Goal: Transaction & Acquisition: Book appointment/travel/reservation

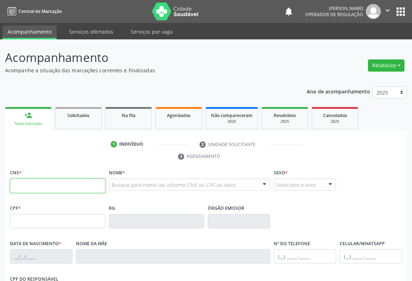
click at [68, 180] on input "text" at bounding box center [57, 186] width 95 height 14
click at [32, 182] on input "text" at bounding box center [57, 186] width 95 height 14
type input "708 1098 1189 6010"
type input "1313364010"
type input "SSPBA"
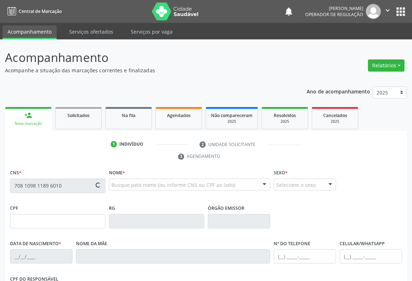
type input "[DATE]"
type input "[PHONE_NUMBER]"
type input "S/N"
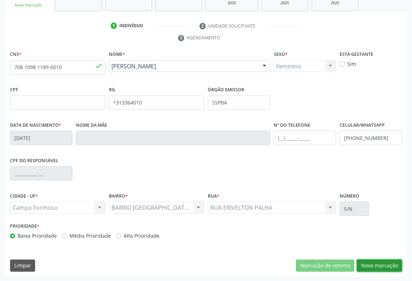
click at [391, 265] on button "Nova marcação" at bounding box center [379, 266] width 45 height 12
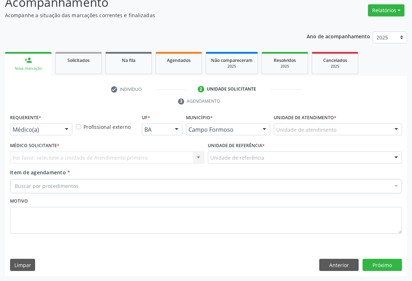
scroll to position [54, 0]
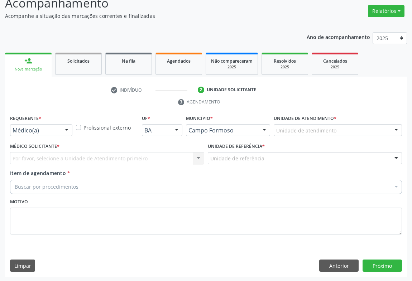
click at [72, 130] on div at bounding box center [66, 131] width 11 height 12
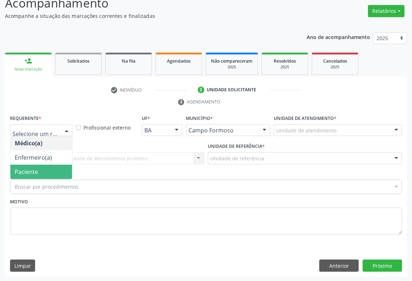
click at [38, 173] on span "Paciente" at bounding box center [41, 172] width 62 height 14
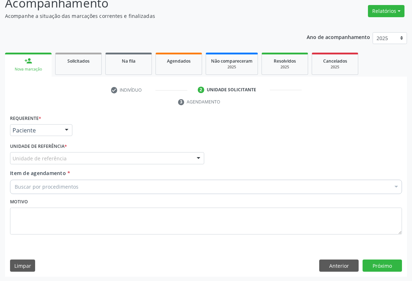
click at [103, 161] on div "Unidade de referência" at bounding box center [107, 158] width 194 height 12
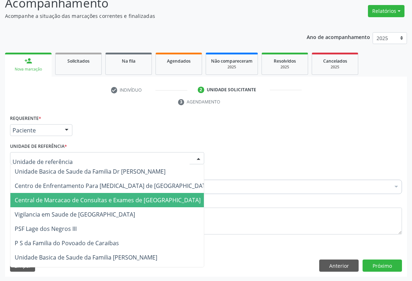
click at [110, 199] on span "Central de Marcacao de Consultas e Exames de [GEOGRAPHIC_DATA]" at bounding box center [108, 200] width 186 height 8
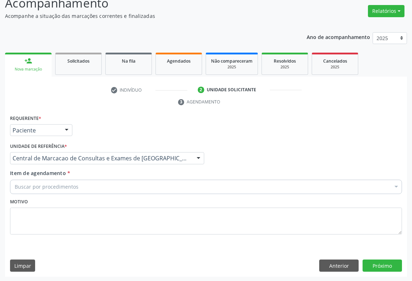
click at [126, 187] on div "Buscar por procedimentos" at bounding box center [206, 187] width 392 height 14
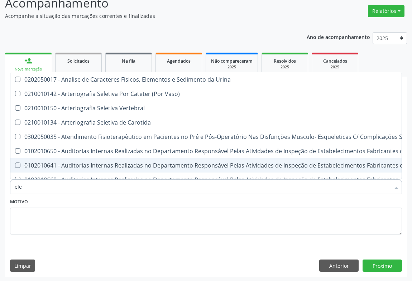
type input "elet"
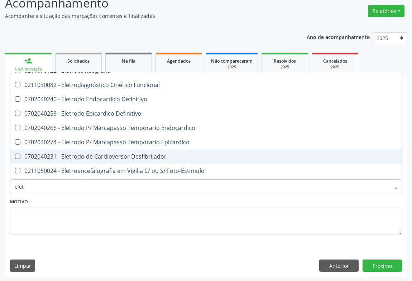
scroll to position [228, 0]
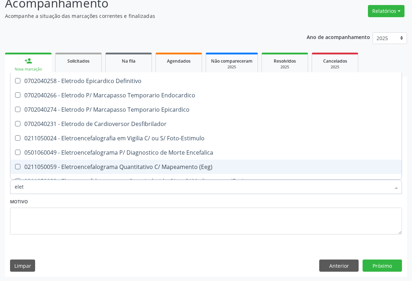
click at [110, 164] on div "0211050059 - Eletroencefalograma Quantitativo C/ Mapeamento (Eeg)" at bounding box center [221, 167] width 413 height 6
checkbox \(Eeg\) "true"
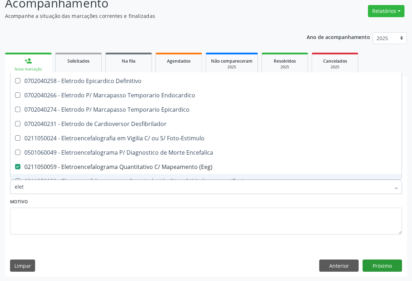
type input "elet"
click at [375, 260] on button "Próximo" at bounding box center [381, 266] width 39 height 12
checkbox Vertebral "true"
checkbox \(Eeg\) "false"
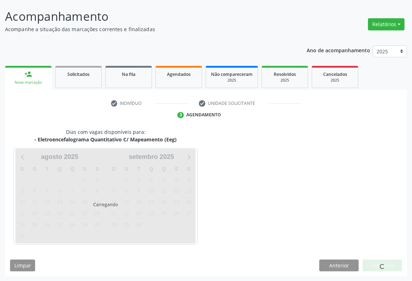
scroll to position [54, 0]
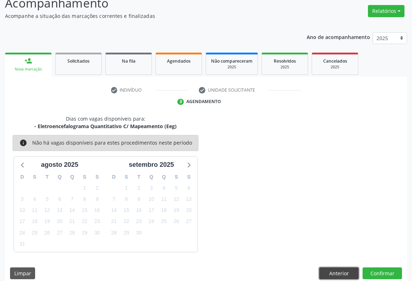
drag, startPoint x: 333, startPoint y: 270, endPoint x: 274, endPoint y: 258, distance: 59.9
click at [329, 270] on button "Anterior" at bounding box center [338, 274] width 39 height 12
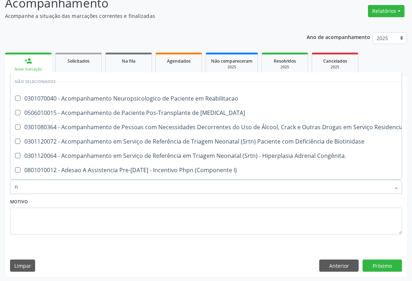
type input "ne"
checkbox Reabilitacao "false"
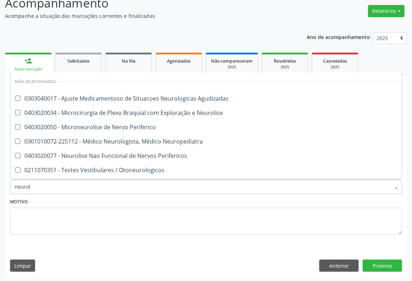
type input "neurolo"
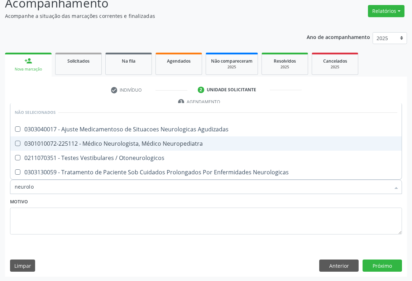
drag, startPoint x: 64, startPoint y: 145, endPoint x: 0, endPoint y: 175, distance: 70.8
click at [57, 150] on ul "Desfazer seleção Não selecionados 0303040017 - Ajuste Medicamentoso de Situacoe…" at bounding box center [205, 141] width 391 height 76
click at [38, 141] on div "0301010072-225112 - Médico Neurologista, Médico Neuropediatra" at bounding box center [206, 144] width 382 height 6
checkbox Neuropediatra "true"
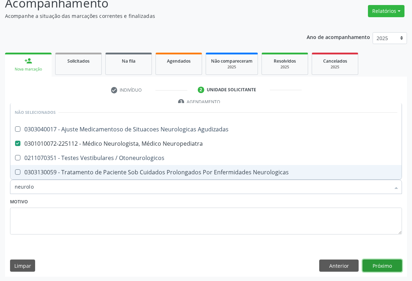
click at [375, 263] on button "Próximo" at bounding box center [381, 266] width 39 height 12
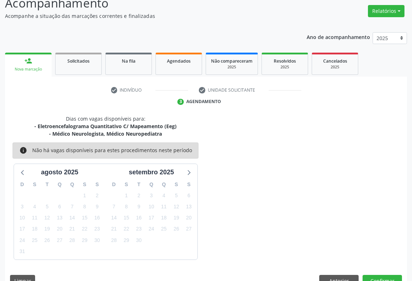
scroll to position [70, 0]
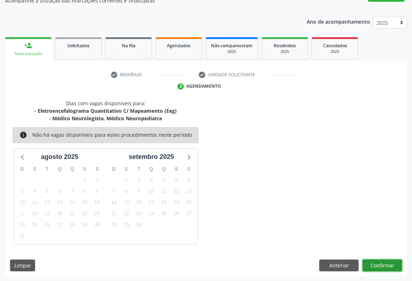
click at [377, 264] on button "Confirmar" at bounding box center [381, 266] width 39 height 12
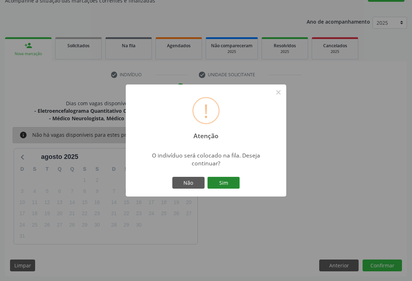
click at [234, 182] on button "Sim" at bounding box center [223, 183] width 32 height 12
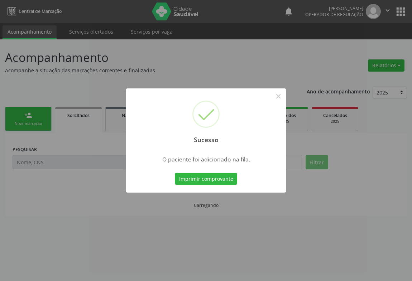
scroll to position [0, 0]
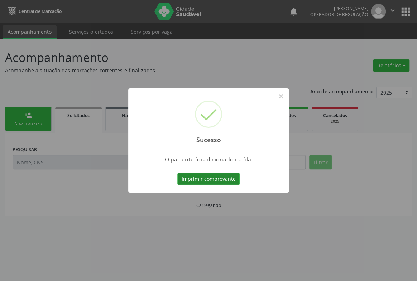
click at [198, 179] on button "Imprimir comprovante" at bounding box center [208, 179] width 62 height 12
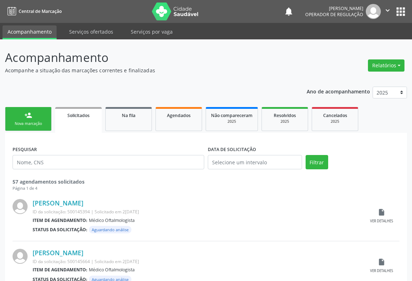
click at [30, 127] on link "person_add Nova marcação" at bounding box center [28, 119] width 47 height 24
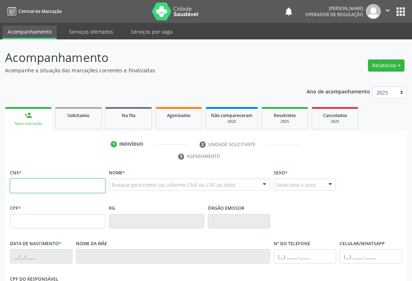
click at [78, 190] on input "text" at bounding box center [57, 186] width 95 height 14
click at [60, 190] on input "text" at bounding box center [57, 186] width 95 height 14
type input "704 6081 1516 1022"
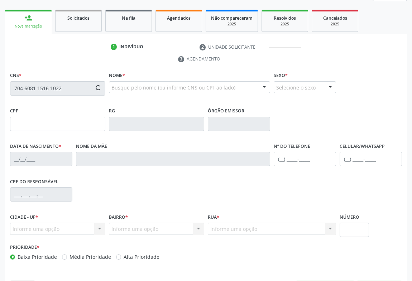
scroll to position [119, 0]
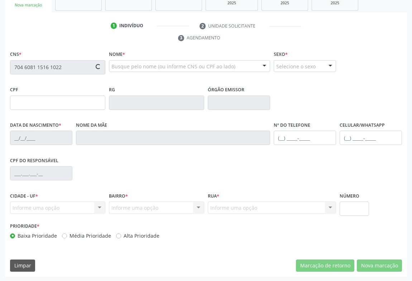
type input "008231060"
type input "[DATE]"
type input "[PHONE_NUMBER]"
type input "412"
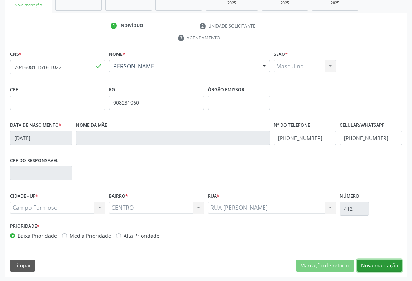
drag, startPoint x: 378, startPoint y: 264, endPoint x: 246, endPoint y: 225, distance: 137.7
click at [376, 264] on button "Nova marcação" at bounding box center [379, 266] width 45 height 12
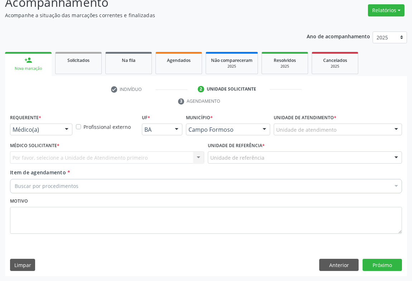
scroll to position [54, 0]
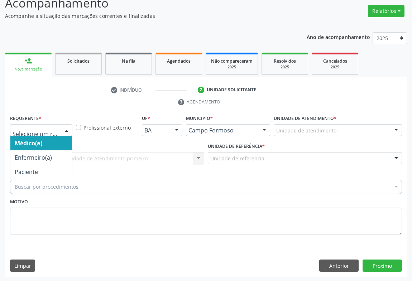
click at [59, 129] on div "Médico(a) Enfermeiro(a) Paciente Nenhum resultado encontrado para: " " Não há n…" at bounding box center [41, 130] width 62 height 12
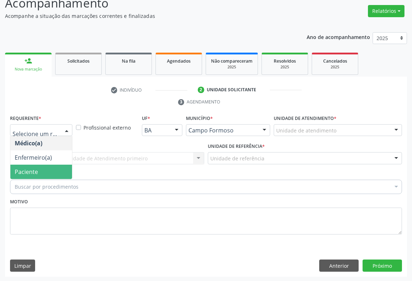
click at [41, 167] on span "Paciente" at bounding box center [41, 172] width 62 height 14
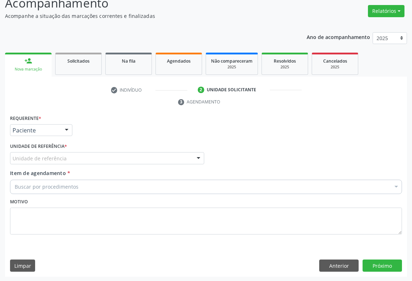
click at [92, 157] on div "Unidade de referência" at bounding box center [107, 158] width 194 height 12
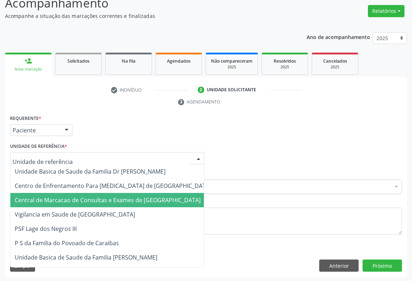
click at [93, 196] on span "Central de Marcacao de Consultas e Exames de [GEOGRAPHIC_DATA]" at bounding box center [108, 200] width 186 height 8
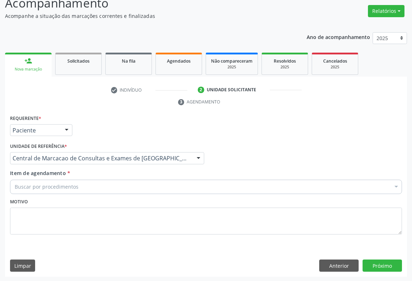
click at [112, 187] on div "Buscar por procedimentos" at bounding box center [206, 187] width 392 height 14
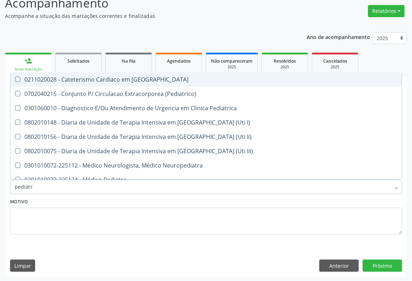
type input "pediatra"
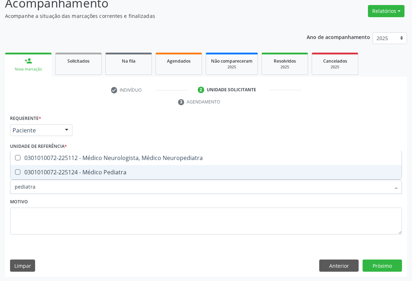
click at [99, 176] on span "0301010072-225124 - Médico Pediatra" at bounding box center [205, 172] width 391 height 14
checkbox Pediatra "true"
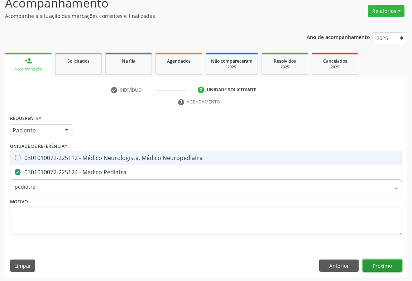
click at [378, 269] on button "Próximo" at bounding box center [381, 266] width 39 height 12
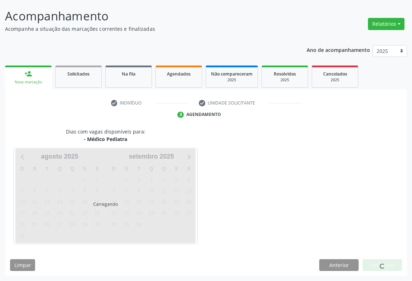
scroll to position [41, 0]
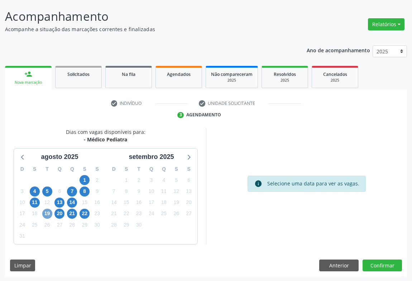
click at [48, 216] on span "19" at bounding box center [47, 214] width 10 height 10
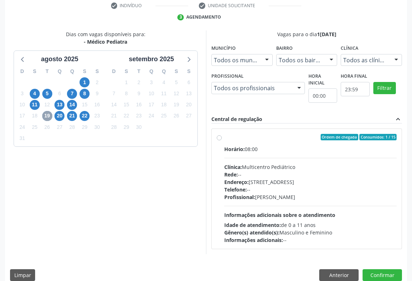
scroll to position [149, 0]
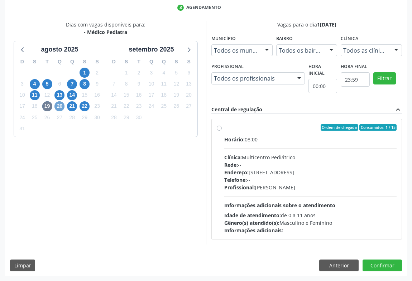
click at [64, 104] on span "20" at bounding box center [59, 106] width 10 height 10
click at [247, 166] on div "Rede: --" at bounding box center [310, 165] width 172 height 8
click at [222, 131] on input "Ordem de chegada Consumidos: 1 / 15 Horário: 12:45 Clínica: Multicentro Pediátr…" at bounding box center [219, 127] width 5 height 6
radio input "true"
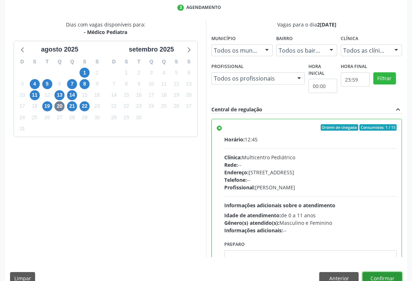
click at [369, 273] on button "Confirmar" at bounding box center [381, 278] width 39 height 12
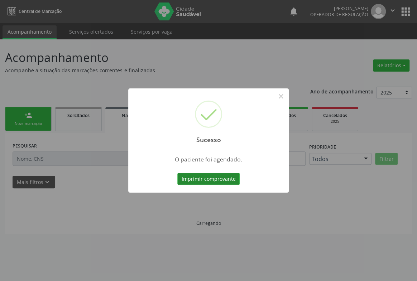
click at [230, 182] on button "Imprimir comprovante" at bounding box center [208, 179] width 62 height 12
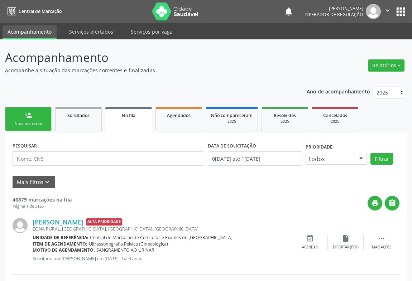
click at [44, 107] on link "person_add Nova marcação" at bounding box center [28, 119] width 47 height 24
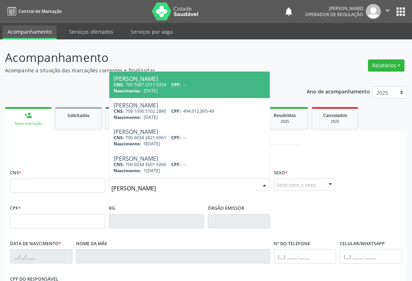
type input "[PERSON_NAME]"
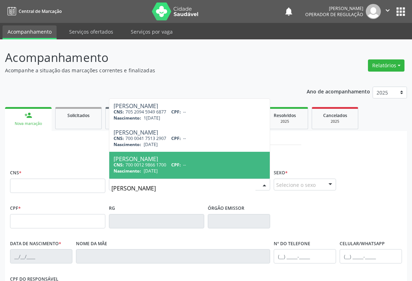
click at [165, 167] on div "CNS: 700 0012 9866 1700 CPF: --" at bounding box center [190, 165] width 152 height 6
type input "700 0012 9866 1700"
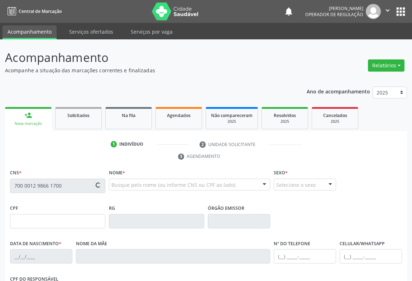
type input "[DATE]"
type input "[PHONE_NUMBER]"
type input "S/N"
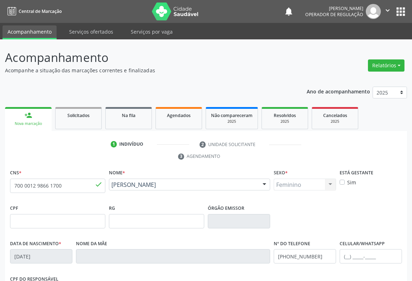
scroll to position [119, 0]
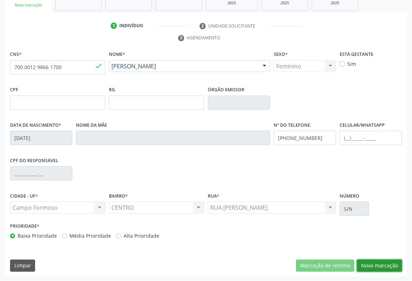
click at [377, 263] on button "Nova marcação" at bounding box center [379, 266] width 45 height 12
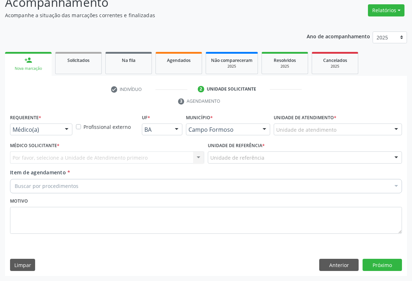
scroll to position [54, 0]
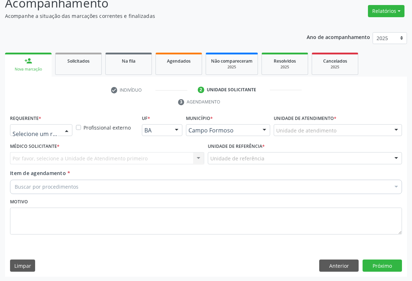
click at [68, 132] on div at bounding box center [66, 131] width 11 height 12
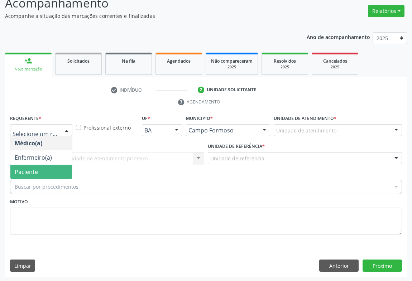
click at [52, 172] on span "Paciente" at bounding box center [41, 172] width 62 height 14
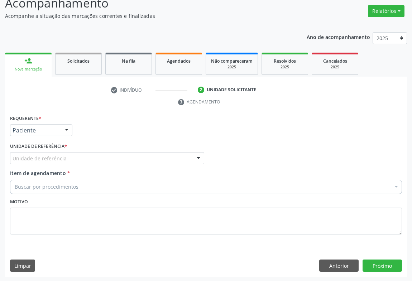
click at [88, 161] on div "Unidade de referência" at bounding box center [107, 158] width 194 height 12
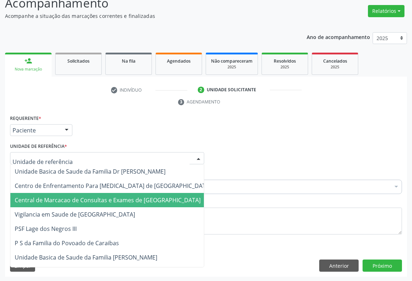
click at [106, 201] on span "Central de Marcacao de Consultas e Exames de [GEOGRAPHIC_DATA]" at bounding box center [108, 200] width 186 height 8
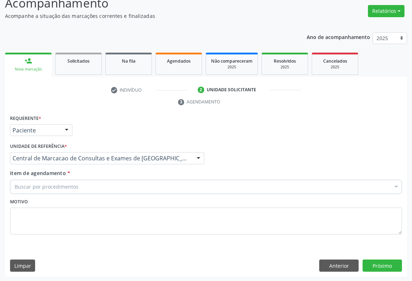
click at [116, 184] on div "Buscar por procedimentos" at bounding box center [206, 187] width 392 height 14
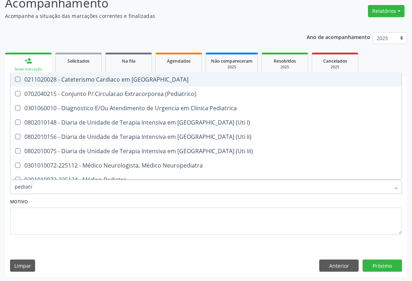
type input "pediatra"
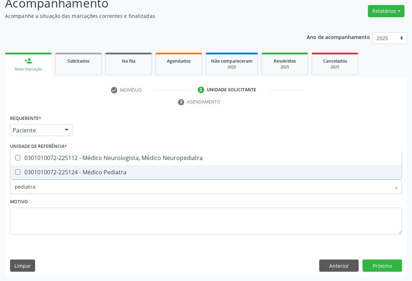
click at [118, 169] on div "0301010072-225124 - Médico Pediatra" at bounding box center [206, 172] width 382 height 6
checkbox Pediatra "true"
click at [376, 260] on button "Próximo" at bounding box center [381, 266] width 39 height 12
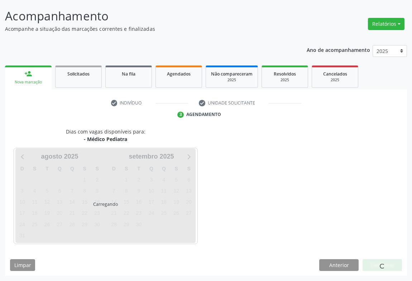
scroll to position [41, 0]
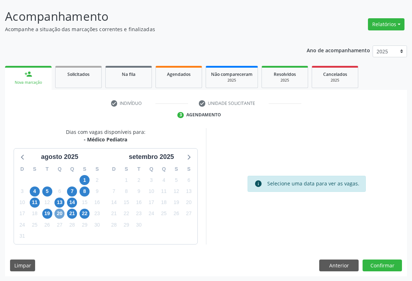
click at [61, 213] on span "20" at bounding box center [59, 214] width 10 height 10
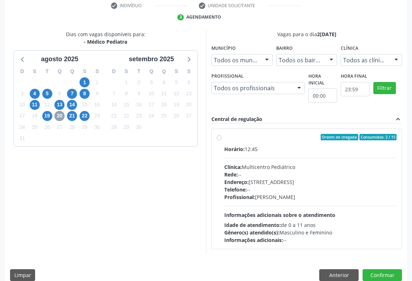
scroll to position [149, 0]
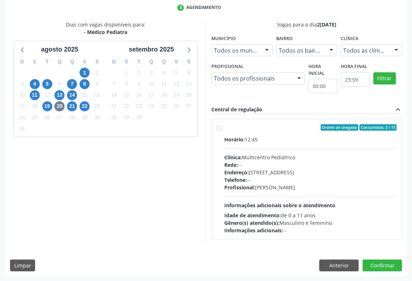
click at [235, 148] on div "Horário: 12:45 Clínica: Multicentro Pediátrico Rede: -- Endereço: [STREET_ADDRE…" at bounding box center [310, 185] width 172 height 98
click at [222, 131] on input "Ordem de chegada Consumidos: 2 / 15 Horário: 12:45 Clínica: Multicentro Pediátr…" at bounding box center [219, 127] width 5 height 6
radio input "true"
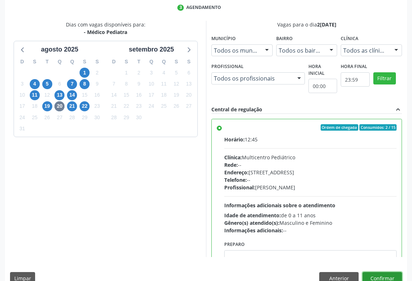
click at [372, 272] on button "Confirmar" at bounding box center [381, 278] width 39 height 12
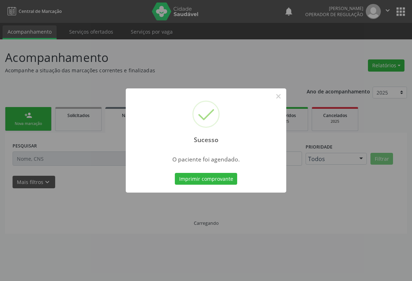
scroll to position [0, 0]
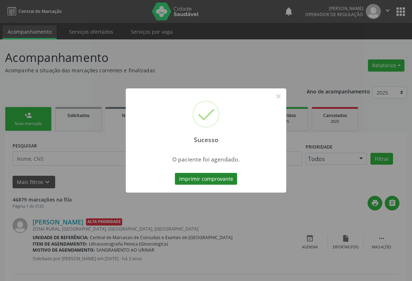
click at [205, 180] on button "Imprimir comprovante" at bounding box center [206, 179] width 62 height 12
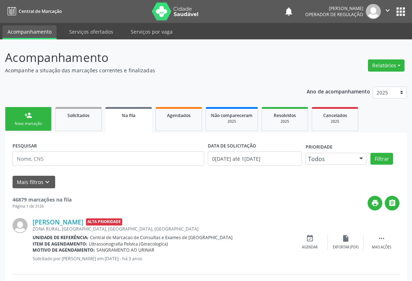
click at [30, 124] on div "Nova marcação" at bounding box center [28, 123] width 36 height 5
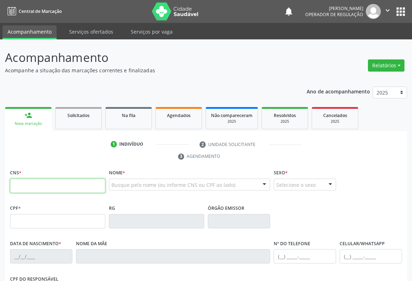
click at [33, 183] on input "text" at bounding box center [57, 186] width 95 height 14
click at [38, 179] on input "text" at bounding box center [57, 186] width 95 height 14
click at [121, 111] on div "Na fila" at bounding box center [129, 115] width 36 height 8
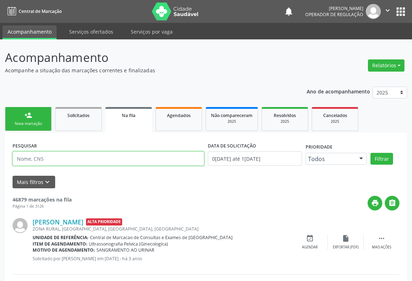
click at [61, 154] on input "text" at bounding box center [109, 158] width 192 height 14
click at [135, 157] on input "text" at bounding box center [109, 158] width 192 height 14
type input "706201528953268"
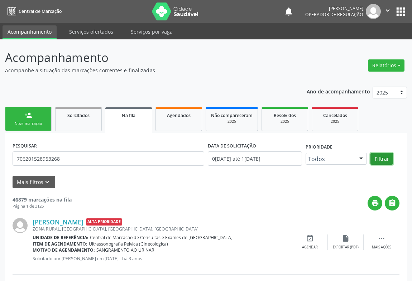
click at [372, 161] on button "Filtrar" at bounding box center [381, 159] width 23 height 12
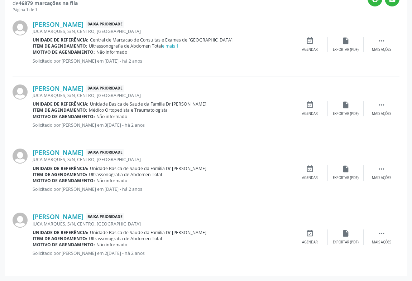
scroll to position [172, 0]
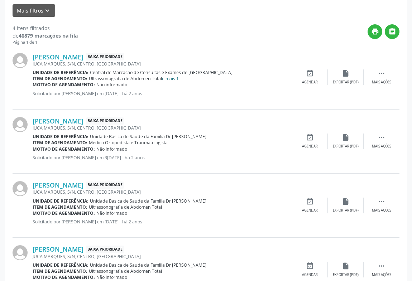
click at [175, 76] on link "e mais 1" at bounding box center [170, 79] width 17 height 6
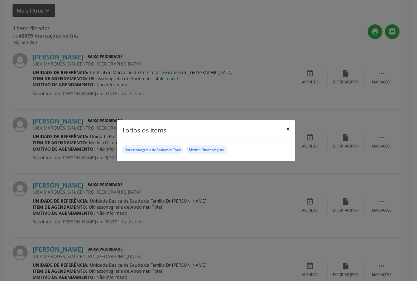
click at [290, 128] on button "×" at bounding box center [288, 129] width 14 height 18
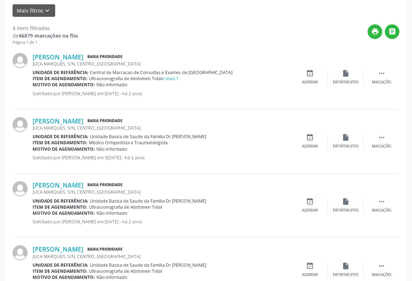
scroll to position [204, 0]
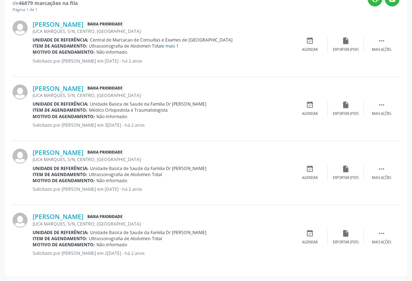
click at [172, 47] on link "e mais 1" at bounding box center [170, 46] width 17 height 6
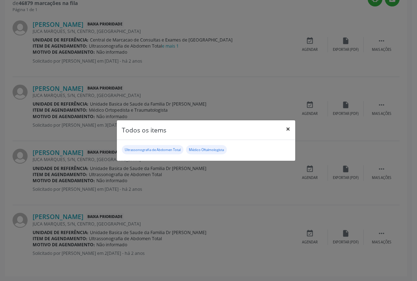
click at [289, 129] on button "×" at bounding box center [288, 129] width 14 height 18
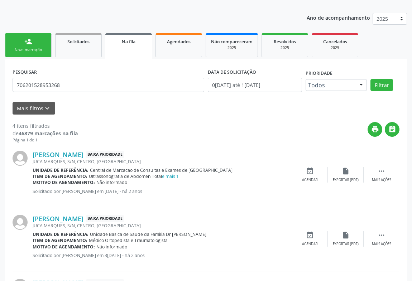
scroll to position [0, 0]
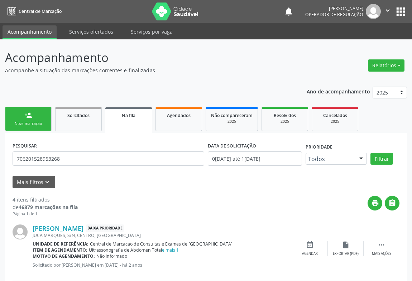
click at [21, 122] on div "Nova marcação" at bounding box center [28, 123] width 36 height 5
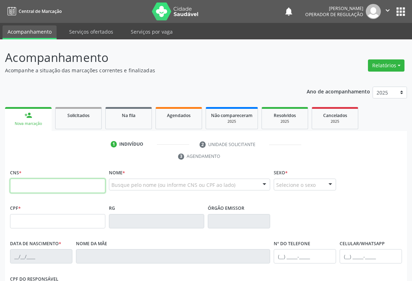
click at [46, 181] on input "text" at bounding box center [57, 186] width 95 height 14
click at [27, 183] on input "text" at bounding box center [57, 186] width 95 height 14
click at [62, 177] on div "CNS *" at bounding box center [57, 180] width 95 height 25
click at [49, 185] on input "text" at bounding box center [57, 186] width 95 height 14
type input "704 2052 4030 4586"
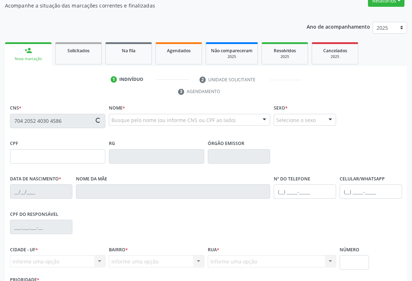
scroll to position [119, 0]
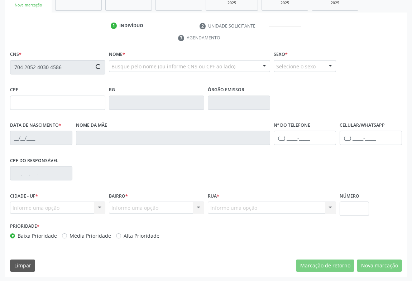
type input "2[DATE]"
type input "[PHONE_NUMBER]"
type input "S/N"
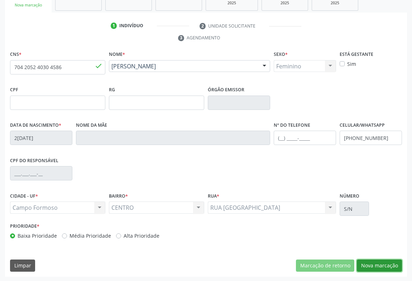
click at [380, 263] on button "Nova marcação" at bounding box center [379, 266] width 45 height 12
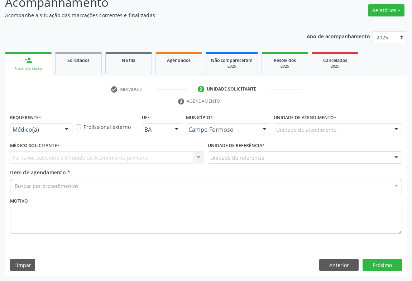
scroll to position [54, 0]
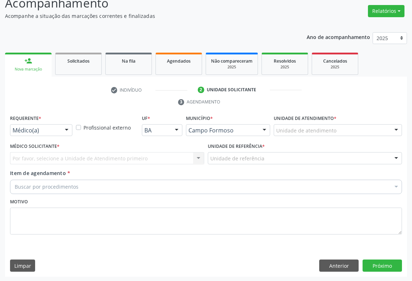
click at [67, 129] on div at bounding box center [66, 131] width 11 height 12
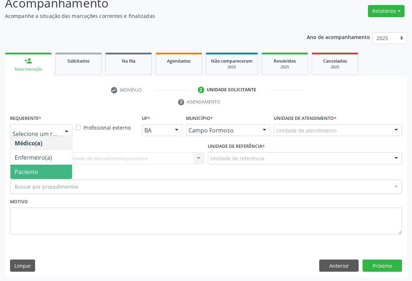
click at [43, 172] on span "Paciente" at bounding box center [41, 172] width 62 height 14
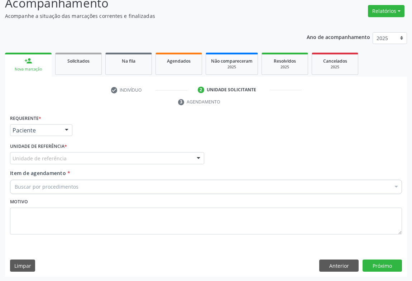
click at [89, 162] on div "Unidade de referência" at bounding box center [107, 158] width 194 height 12
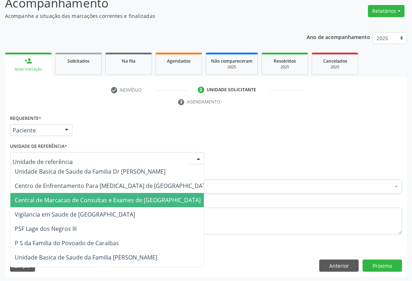
click at [92, 200] on span "Central de Marcacao de Consultas e Exames de [GEOGRAPHIC_DATA]" at bounding box center [108, 200] width 186 height 8
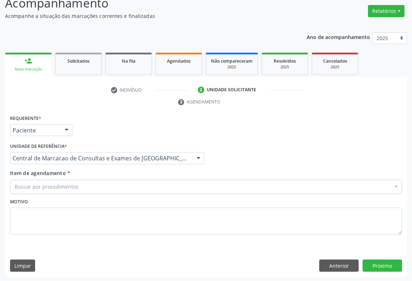
click at [126, 182] on div "Buscar por procedimentos" at bounding box center [206, 187] width 392 height 14
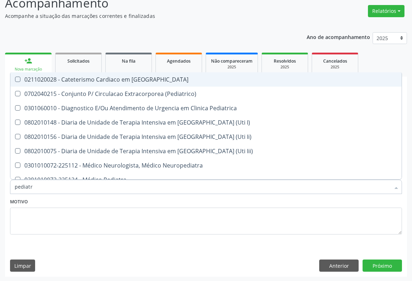
type input "pediatra"
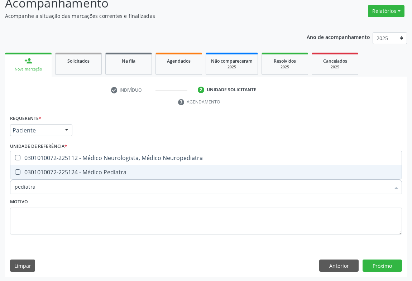
click at [128, 172] on div "0301010072-225124 - Médico Pediatra" at bounding box center [206, 172] width 382 height 6
checkbox Pediatra "true"
click at [382, 267] on button "Próximo" at bounding box center [381, 266] width 39 height 12
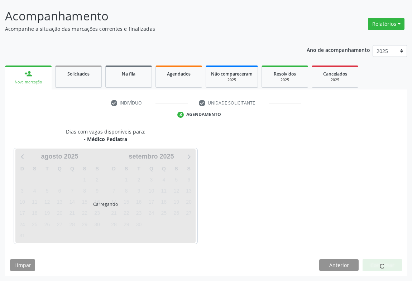
scroll to position [41, 0]
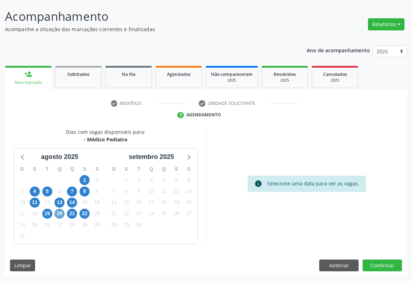
click at [60, 211] on span "20" at bounding box center [59, 214] width 10 height 10
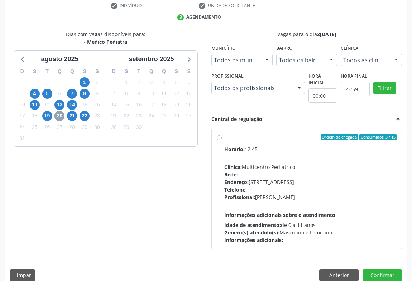
scroll to position [149, 0]
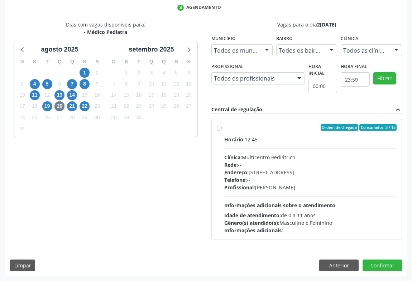
click at [314, 162] on div "Rede: --" at bounding box center [310, 165] width 172 height 8
click at [222, 131] on input "Ordem de chegada Consumidos: 3 / 15 Horário: 12:45 Clínica: Multicentro Pediátr…" at bounding box center [219, 127] width 5 height 6
radio input "true"
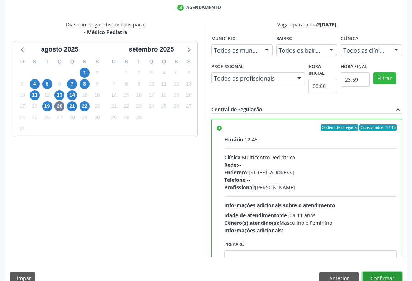
click at [367, 275] on button "Confirmar" at bounding box center [381, 278] width 39 height 12
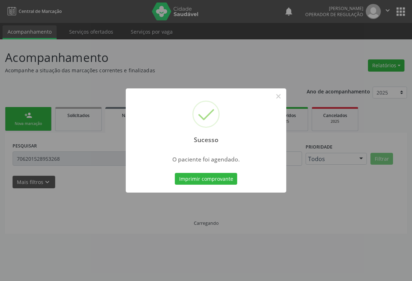
scroll to position [0, 0]
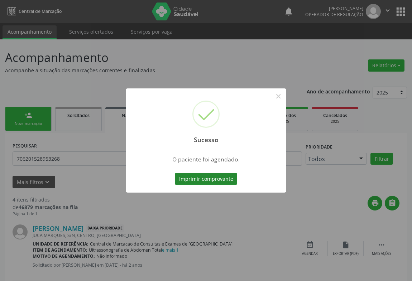
click at [205, 180] on button "Imprimir comprovante" at bounding box center [206, 179] width 62 height 12
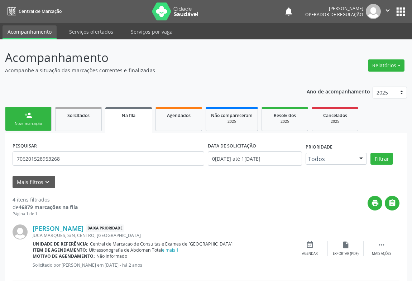
click at [30, 125] on div "Nova marcação" at bounding box center [28, 123] width 36 height 5
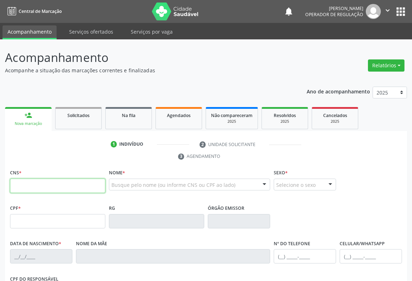
click at [44, 190] on input "text" at bounding box center [57, 186] width 95 height 14
click at [76, 186] on input "text" at bounding box center [57, 186] width 95 height 14
type input "700 0011 6933 7605"
type input "0789776679"
type input "0[DATE]"
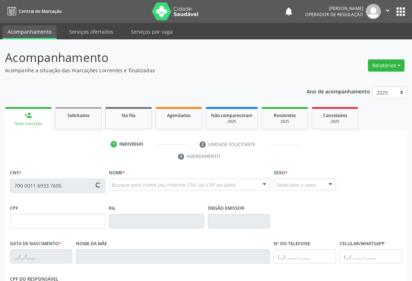
type input "[PHONE_NUMBER]"
type input "986.598.805-44"
type input "SN"
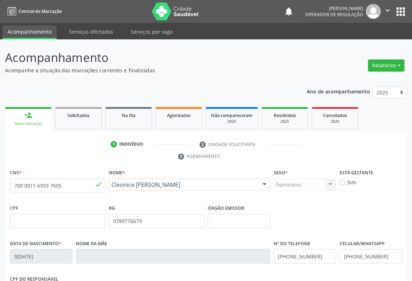
scroll to position [119, 0]
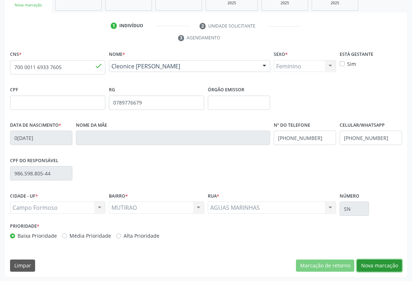
drag, startPoint x: 388, startPoint y: 268, endPoint x: 274, endPoint y: 236, distance: 117.6
click at [387, 267] on button "Nova marcação" at bounding box center [379, 266] width 45 height 12
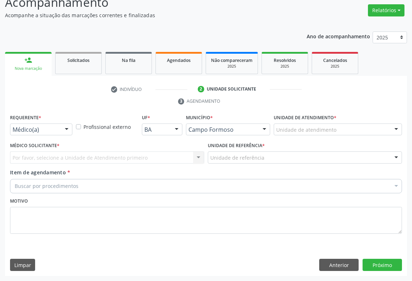
scroll to position [54, 0]
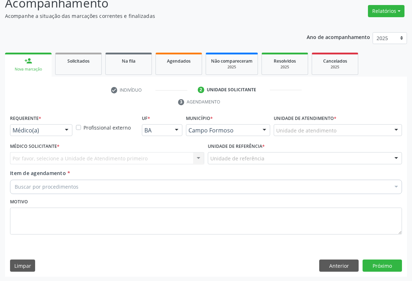
drag, startPoint x: 53, startPoint y: 125, endPoint x: 50, endPoint y: 149, distance: 23.4
click at [53, 126] on div "Médico(a)" at bounding box center [41, 130] width 62 height 12
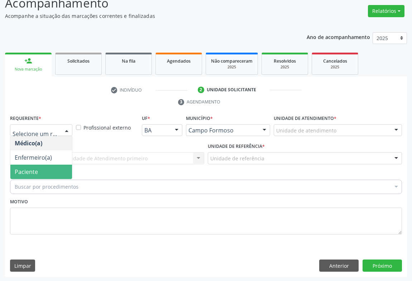
click at [45, 172] on span "Paciente" at bounding box center [41, 172] width 62 height 14
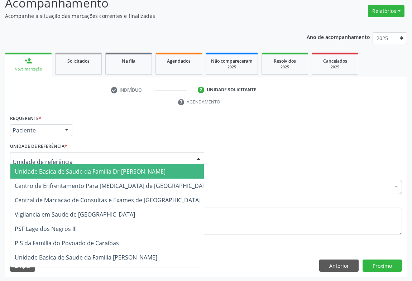
drag, startPoint x: 75, startPoint y: 161, endPoint x: 80, endPoint y: 190, distance: 29.4
click at [75, 161] on div at bounding box center [107, 158] width 194 height 12
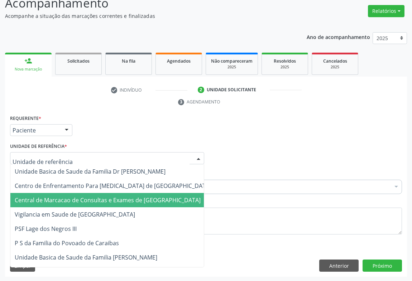
click at [80, 199] on span "Central de Marcacao de Consultas e Exames de [GEOGRAPHIC_DATA]" at bounding box center [108, 200] width 186 height 8
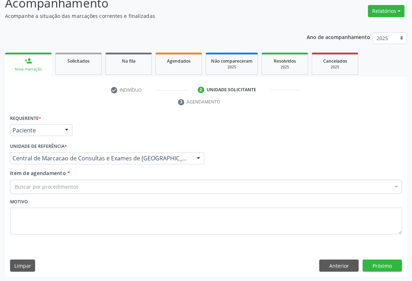
click at [94, 186] on div "Buscar por procedimentos" at bounding box center [206, 187] width 392 height 14
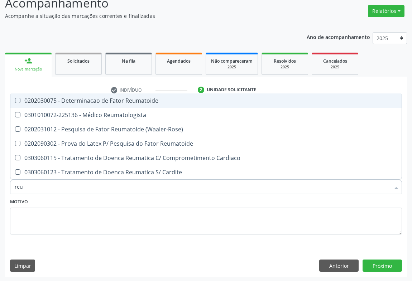
type input "reum"
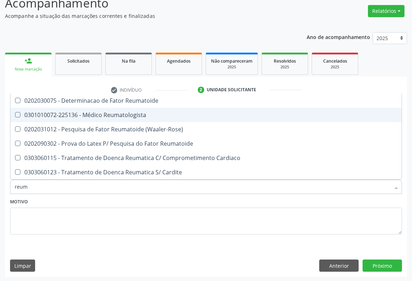
click at [122, 116] on div "0301010072-225136 - Médico Reumatologista" at bounding box center [206, 115] width 382 height 6
checkbox Reumatologista "true"
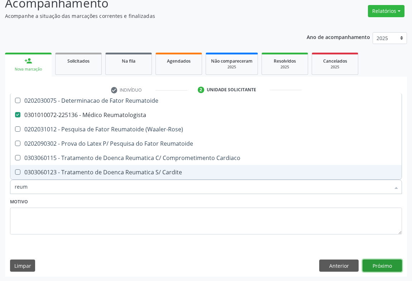
click at [388, 265] on button "Próximo" at bounding box center [381, 266] width 39 height 12
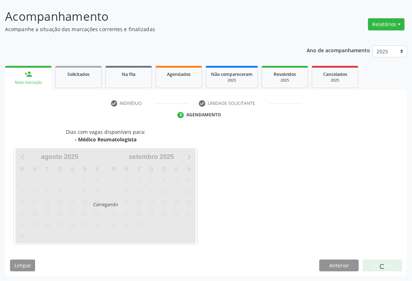
scroll to position [41, 0]
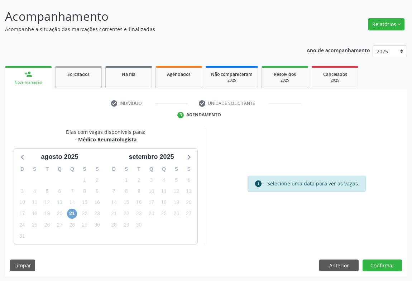
click at [71, 212] on span "21" at bounding box center [72, 214] width 10 height 10
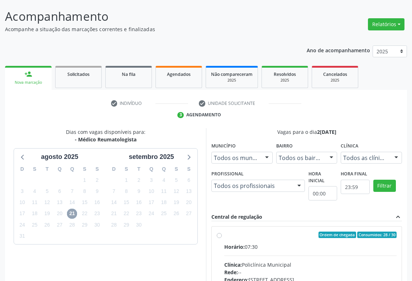
scroll to position [149, 0]
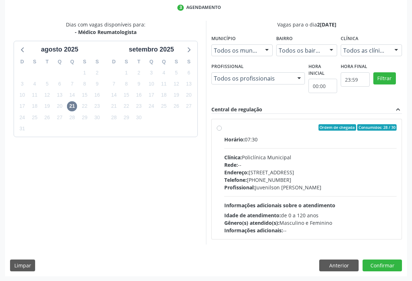
click at [266, 191] on div "Horário: 07:30 Clínica: Policlínica Municipal Rede: -- [GEOGRAPHIC_DATA]: [STRE…" at bounding box center [310, 185] width 172 height 98
click at [222, 131] on input "Ordem de chegada Consumidos: 28 / 30 Horário: 07:30 Clínica: Policlínica Munici…" at bounding box center [219, 127] width 5 height 6
radio input "true"
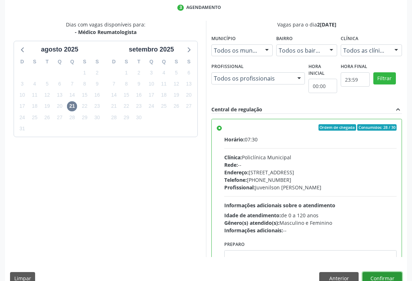
click at [379, 274] on button "Confirmar" at bounding box center [381, 278] width 39 height 12
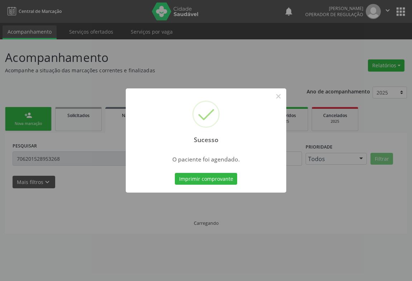
scroll to position [0, 0]
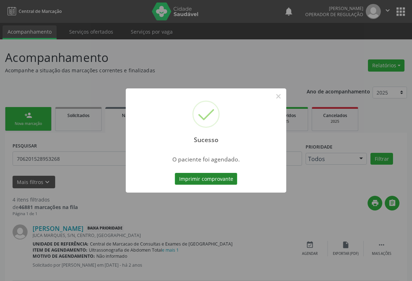
click at [222, 180] on button "Imprimir comprovante" at bounding box center [206, 179] width 62 height 12
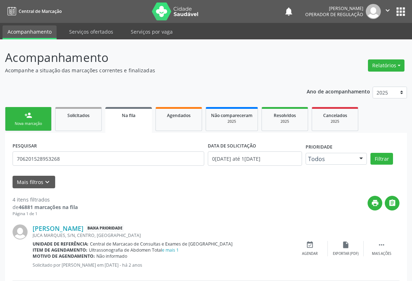
click at [30, 116] on div "person_add" at bounding box center [28, 115] width 8 height 8
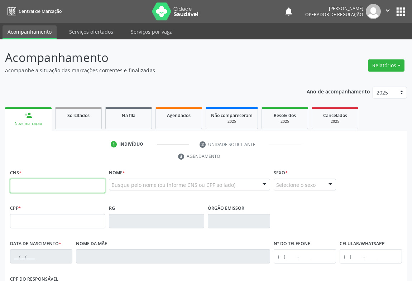
click at [63, 183] on input "text" at bounding box center [57, 186] width 95 height 14
click at [25, 183] on input "text" at bounding box center [57, 186] width 95 height 14
click at [76, 186] on input "text" at bounding box center [57, 186] width 95 height 14
type input "709 0018 3267 9312"
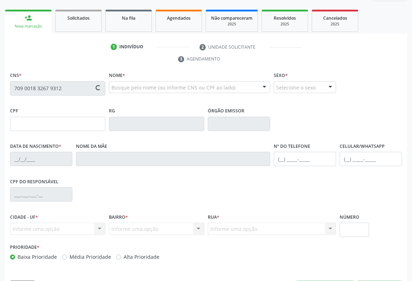
type input "2288592397"
type input "1[DATE]"
type input "[PHONE_NUMBER]"
type input "S/N"
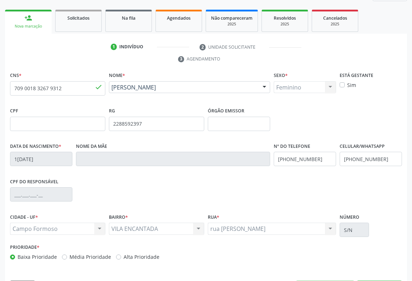
scroll to position [119, 0]
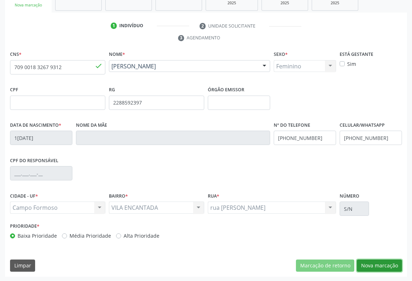
drag, startPoint x: 365, startPoint y: 264, endPoint x: 170, endPoint y: 160, distance: 221.1
click at [361, 263] on button "Nova marcação" at bounding box center [379, 266] width 45 height 12
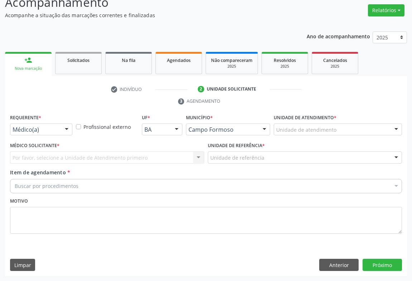
scroll to position [54, 0]
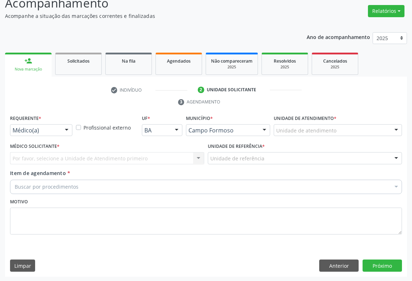
drag, startPoint x: 68, startPoint y: 132, endPoint x: 62, endPoint y: 141, distance: 11.0
click at [68, 132] on div at bounding box center [66, 131] width 11 height 12
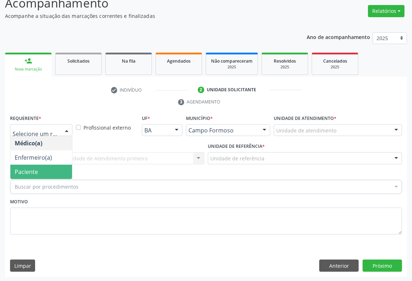
drag, startPoint x: 48, startPoint y: 168, endPoint x: 77, endPoint y: 163, distance: 29.1
click at [50, 167] on span "Paciente" at bounding box center [41, 172] width 62 height 14
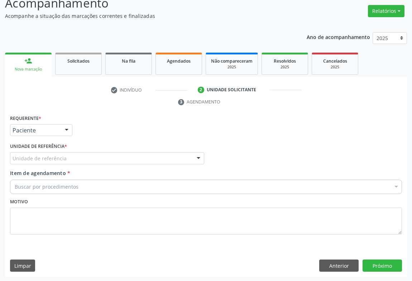
click at [90, 156] on div "Unidade de referência" at bounding box center [107, 158] width 194 height 12
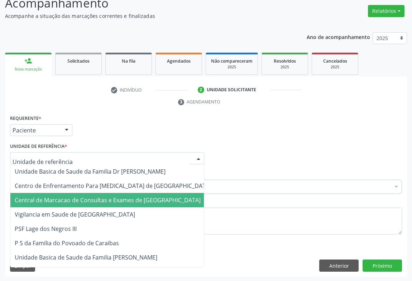
click at [120, 201] on span "Central de Marcacao de Consultas e Exames de [GEOGRAPHIC_DATA]" at bounding box center [108, 200] width 186 height 8
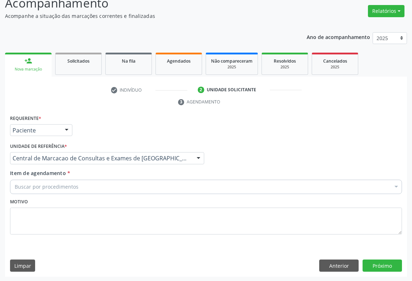
click at [120, 188] on div "Buscar por procedimentos" at bounding box center [206, 187] width 392 height 14
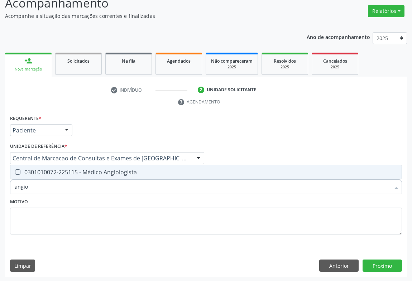
type input "angiol"
drag, startPoint x: 121, startPoint y: 173, endPoint x: 116, endPoint y: 178, distance: 7.6
click at [120, 173] on div "0301010072-225115 - Médico Angiologista" at bounding box center [206, 172] width 382 height 6
checkbox Angiologista "true"
click at [112, 185] on input "angiol" at bounding box center [202, 187] width 375 height 14
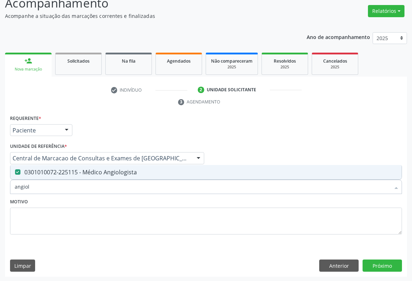
click at [112, 185] on input "angiol" at bounding box center [202, 187] width 375 height 14
type input "tr"
checkbox Angiologista "false"
type input "tra"
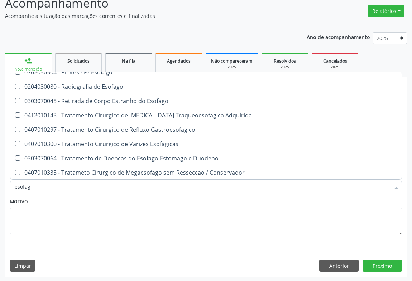
scroll to position [117, 0]
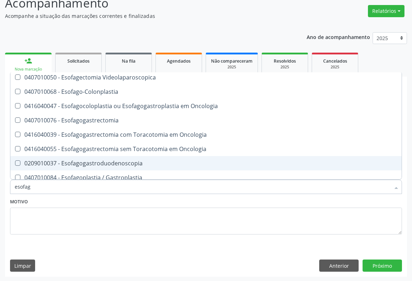
drag, startPoint x: 121, startPoint y: 161, endPoint x: 130, endPoint y: 159, distance: 9.1
click at [122, 160] on div "0209010037 - Esofagogastroduodenoscopia" at bounding box center [206, 163] width 382 height 6
checkbox Esofagogastroduodenoscopia "true"
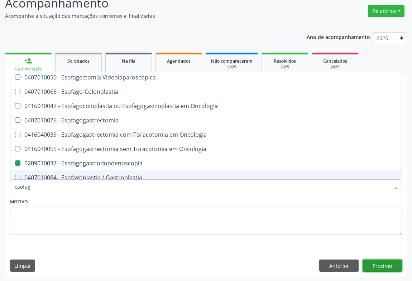
click at [375, 268] on button "Próximo" at bounding box center [381, 266] width 39 height 12
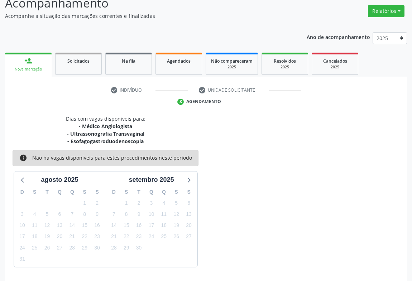
scroll to position [77, 0]
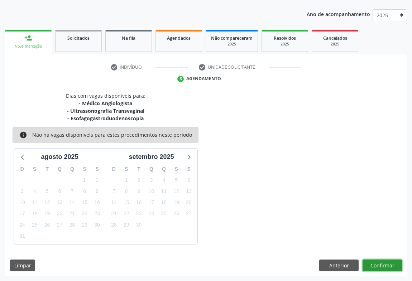
click at [376, 261] on button "Confirmar" at bounding box center [381, 266] width 39 height 12
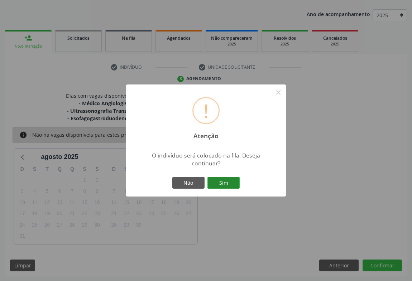
click at [225, 185] on button "Sim" at bounding box center [223, 183] width 32 height 12
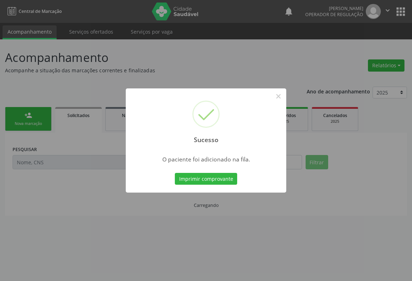
scroll to position [0, 0]
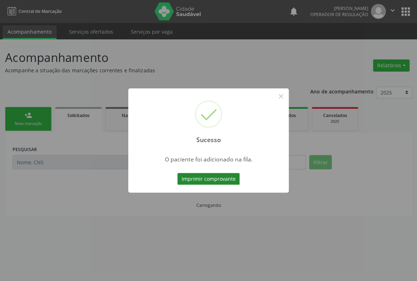
click at [222, 180] on button "Imprimir comprovante" at bounding box center [208, 179] width 62 height 12
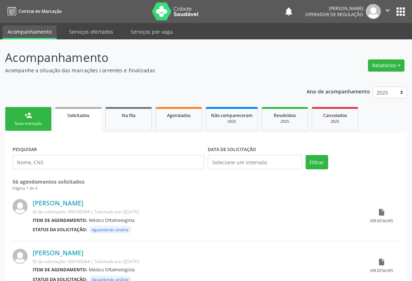
click at [6, 110] on link "person_add Nova marcação" at bounding box center [28, 119] width 47 height 24
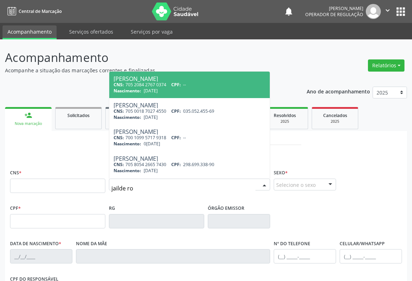
type input "jailde rod"
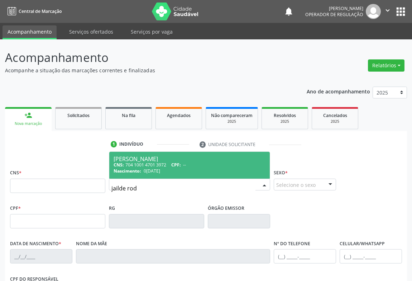
click at [220, 154] on span "Jailde Rodrigues Soares CNS: 704 1001 4701 3972 CPF: -- Nascimento: 07/06/1976" at bounding box center [189, 165] width 160 height 27
type input "704 1001 4701 3972"
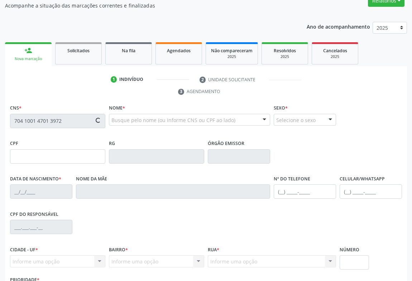
scroll to position [119, 0]
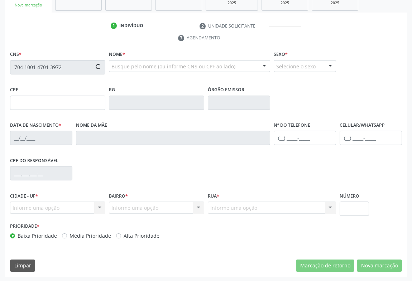
type input "2274834725"
type input "sspba"
type input "07/06/1976"
type input "[PHONE_NUMBER]"
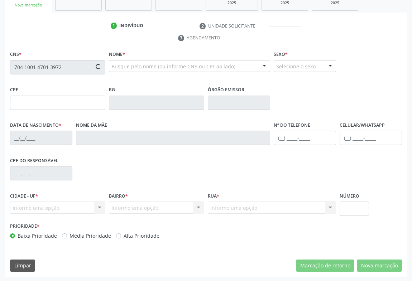
type input "005.643.145-79"
type input "S/N"
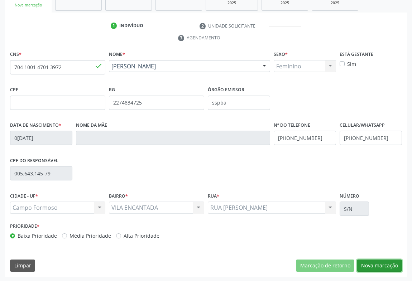
click at [372, 260] on button "Nova marcação" at bounding box center [379, 266] width 45 height 12
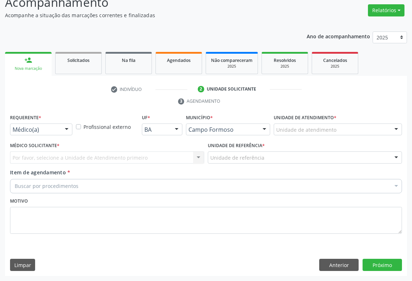
scroll to position [54, 0]
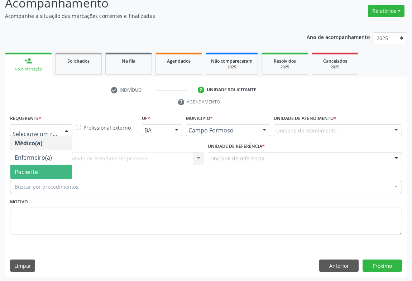
click at [47, 172] on span "Paciente" at bounding box center [41, 172] width 62 height 14
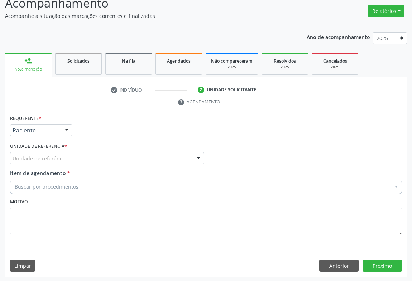
drag, startPoint x: 100, startPoint y: 155, endPoint x: 99, endPoint y: 165, distance: 9.4
click at [100, 157] on div "Unidade de referência" at bounding box center [107, 158] width 194 height 12
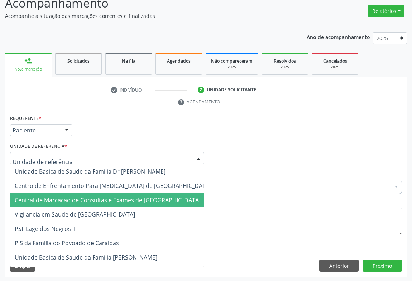
click at [100, 197] on span "Central de Marcacao de Consultas e Exames de [GEOGRAPHIC_DATA]" at bounding box center [108, 200] width 186 height 8
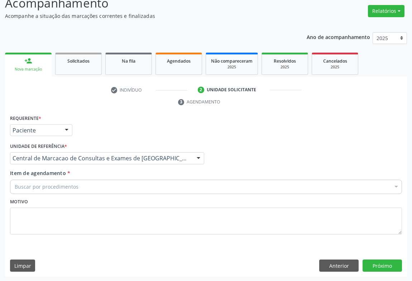
click at [111, 188] on div "Buscar por procedimentos" at bounding box center [206, 187] width 392 height 14
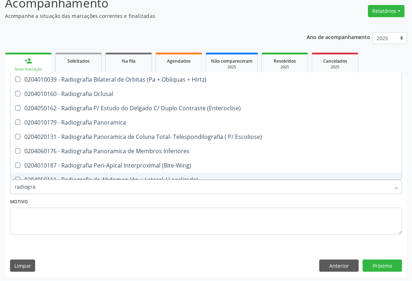
type input "radiograf"
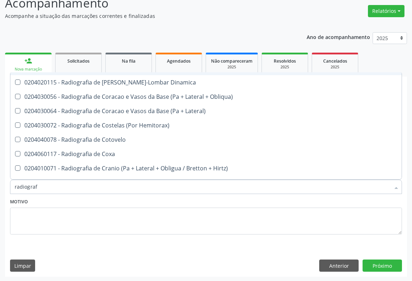
scroll to position [488, 0]
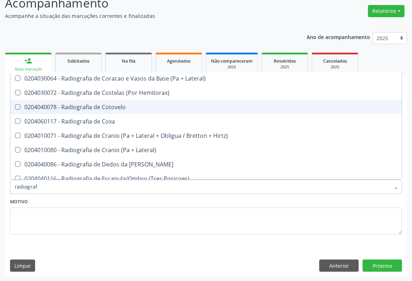
click at [118, 111] on span "0204040078 - Radiografia de Cotovelo" at bounding box center [205, 107] width 391 height 14
checkbox Cotovelo "true"
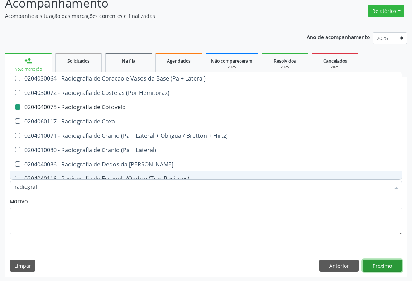
click at [394, 269] on button "Próximo" at bounding box center [381, 266] width 39 height 12
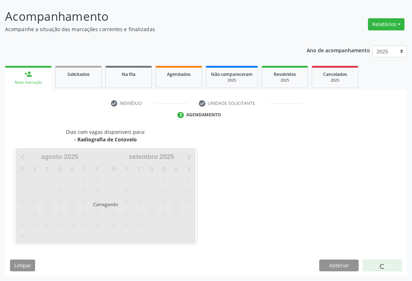
scroll to position [0, 0]
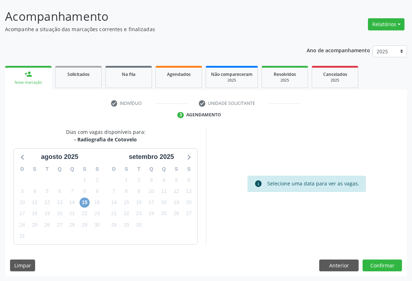
click at [86, 201] on span "15" at bounding box center [85, 203] width 10 height 10
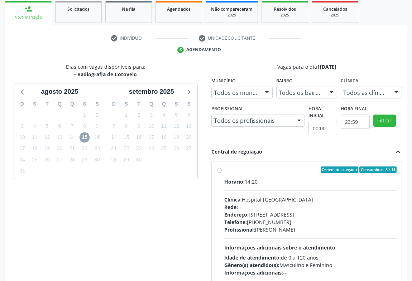
scroll to position [139, 0]
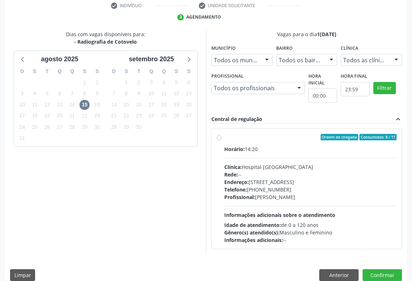
click at [239, 197] on span "Profissional:" at bounding box center [239, 197] width 31 height 7
click at [222, 140] on input "Ordem de chegada Consumidos: 8 / 11 Horário: 14:20 Clínica: Hospital Sao Franci…" at bounding box center [219, 137] width 5 height 6
radio input "true"
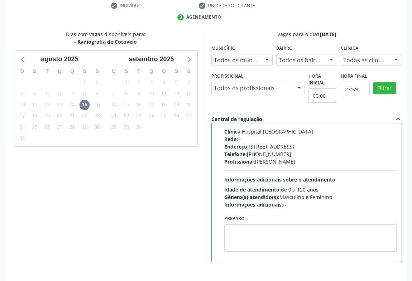
scroll to position [162, 0]
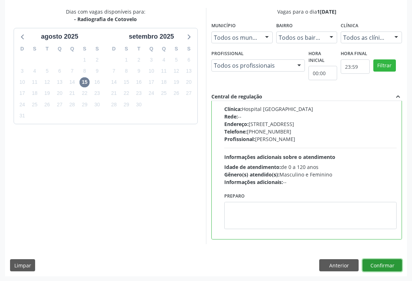
click at [389, 261] on button "Confirmar" at bounding box center [381, 265] width 39 height 12
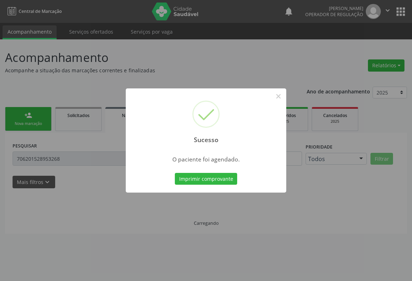
scroll to position [0, 0]
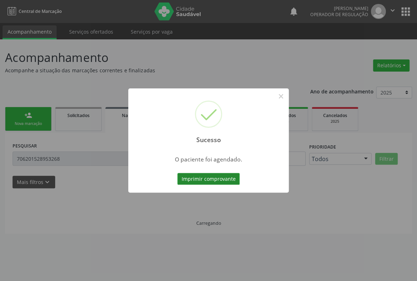
click at [232, 174] on button "Imprimir comprovante" at bounding box center [208, 179] width 62 height 12
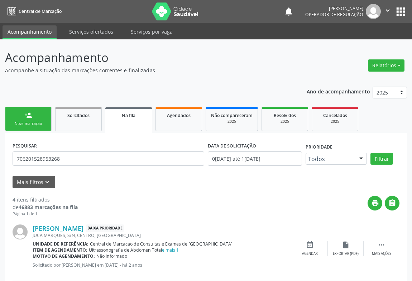
click at [33, 117] on link "person_add Nova marcação" at bounding box center [28, 119] width 47 height 24
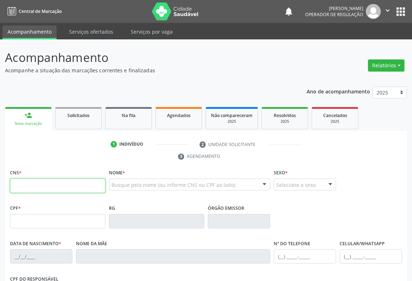
click at [56, 185] on input "text" at bounding box center [57, 186] width 95 height 14
click at [79, 184] on input "701 2010" at bounding box center [57, 186] width 95 height 14
type input "701 2010 0500 6610"
type input "0229900038"
type input "10/06/1955"
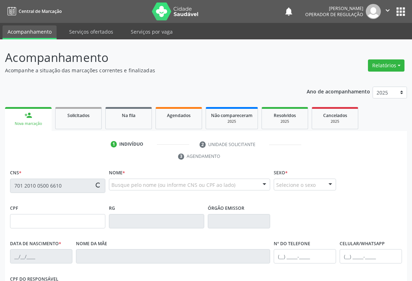
type input "(74) 99124-9864"
type input "(74) 99137-8228"
type input "157.796.705-44"
type input "S/N"
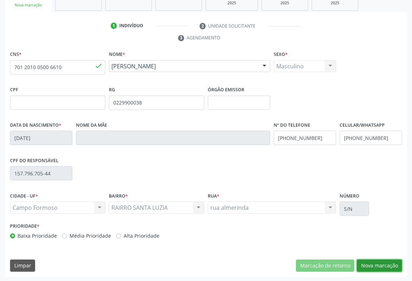
click at [377, 262] on button "Nova marcação" at bounding box center [379, 266] width 45 height 12
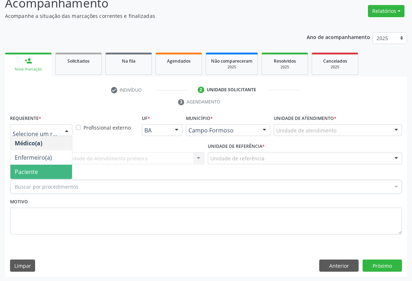
click at [43, 169] on span "Paciente" at bounding box center [41, 172] width 62 height 14
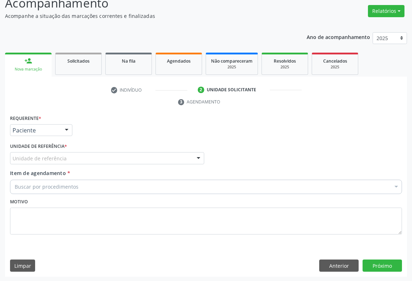
click at [81, 164] on div "Unidade de referência * Unidade de referência Unidade Basica de Saude da Famili…" at bounding box center [107, 155] width 198 height 28
click at [122, 165] on div "Unidade de referência * Unidade de referência Unidade Basica de Saude da Famili…" at bounding box center [107, 155] width 198 height 28
click at [202, 156] on div at bounding box center [198, 159] width 11 height 12
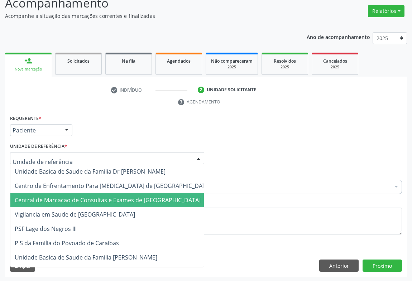
click at [168, 197] on span "Central de Marcacao de Consultas e Exames de [GEOGRAPHIC_DATA]" at bounding box center [108, 200] width 186 height 8
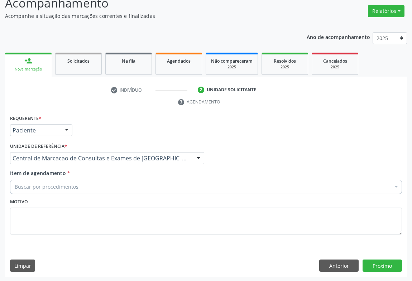
click at [167, 185] on div "Buscar por procedimentos" at bounding box center [206, 187] width 392 height 14
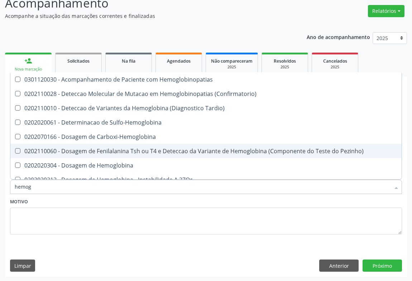
type input "hemogr"
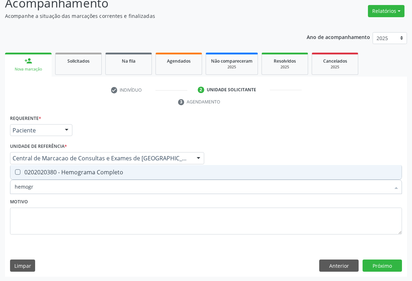
click at [126, 167] on span "0202020380 - Hemograma Completo" at bounding box center [205, 172] width 391 height 14
checkbox Completo "true"
click at [116, 184] on input "hemogr" at bounding box center [202, 187] width 375 height 14
type input "g"
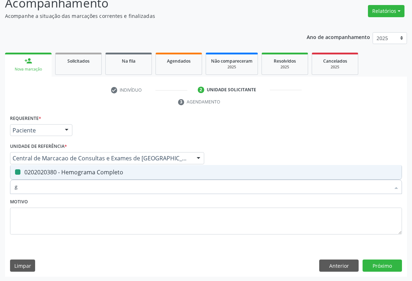
checkbox Completo "false"
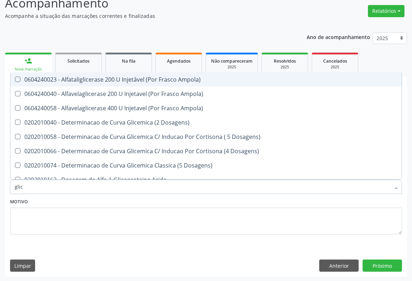
type input "glico"
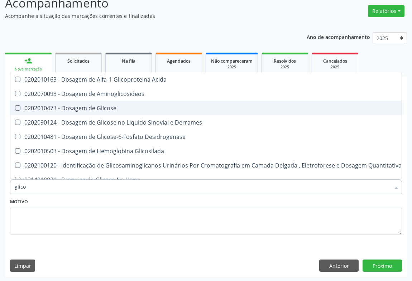
drag, startPoint x: 120, startPoint y: 111, endPoint x: 91, endPoint y: 175, distance: 71.0
click at [118, 112] on span "0202010473 - Dosagem de Glicose" at bounding box center [207, 108] width 395 height 14
checkbox Glicose "true"
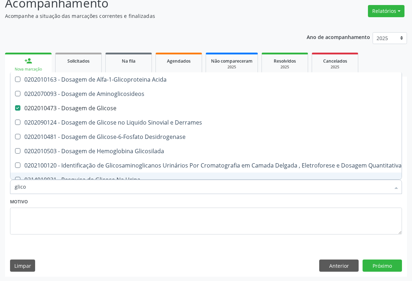
click at [83, 184] on input "glico" at bounding box center [202, 187] width 375 height 14
type input "l"
checkbox Glicose "false"
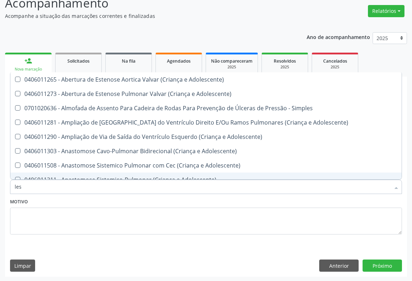
type input "lest"
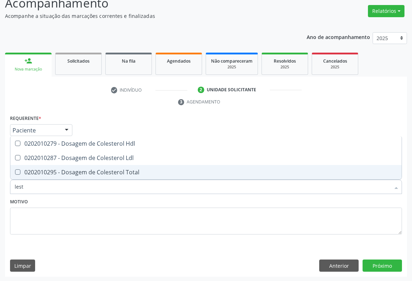
click at [86, 170] on div "0202010295 - Dosagem de Colesterol Total" at bounding box center [206, 172] width 382 height 6
checkbox Total "true"
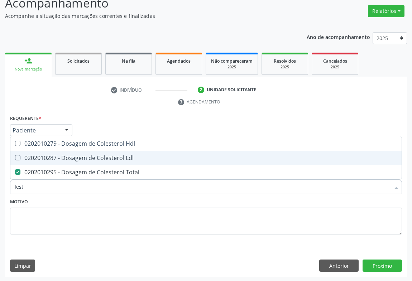
click at [86, 157] on div "0202010287 - Dosagem de Colesterol Ldl" at bounding box center [206, 158] width 382 height 6
checkbox Ldl "true"
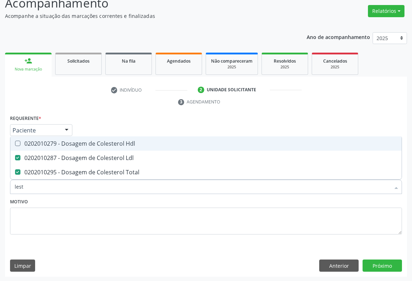
click at [86, 145] on div "0202010279 - Dosagem de Colesterol Hdl" at bounding box center [206, 144] width 382 height 6
checkbox Hdl "true"
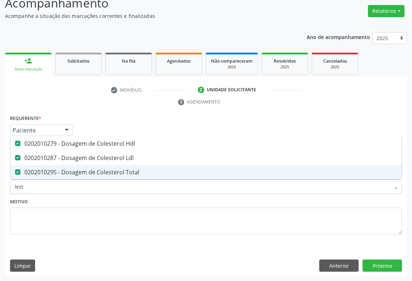
drag, startPoint x: 86, startPoint y: 185, endPoint x: 82, endPoint y: 186, distance: 4.2
click at [82, 186] on input "lest" at bounding box center [202, 187] width 375 height 14
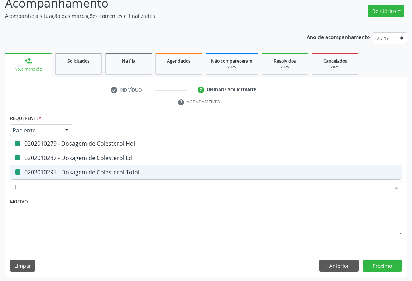
type input "tr"
checkbox Hdl "false"
checkbox Ldl "false"
checkbox Total "false"
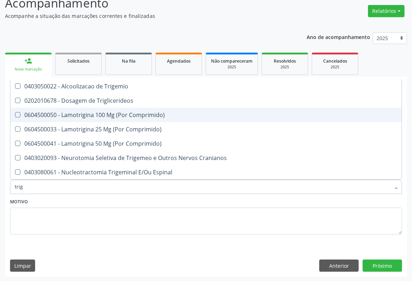
type input "trigl"
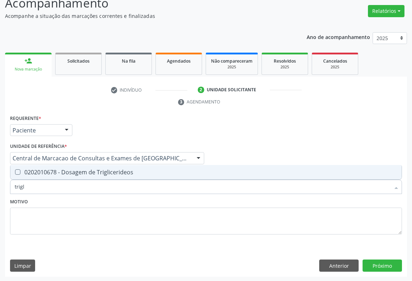
click at [53, 172] on div "0202010678 - Dosagem de Triglicerideos" at bounding box center [206, 172] width 382 height 6
checkbox Triglicerideos "true"
click at [52, 185] on input "trigl" at bounding box center [202, 187] width 375 height 14
type input "so"
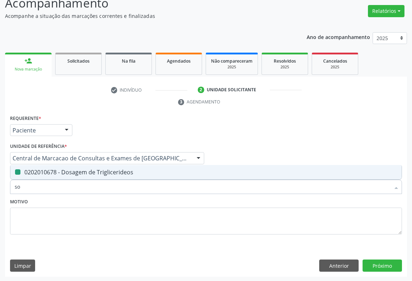
checkbox Triglicerideos "false"
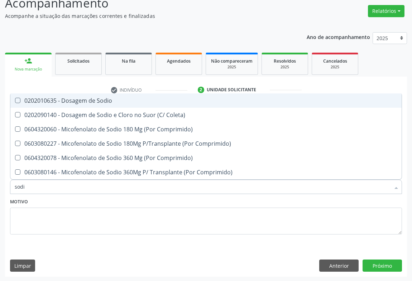
type input "sodio"
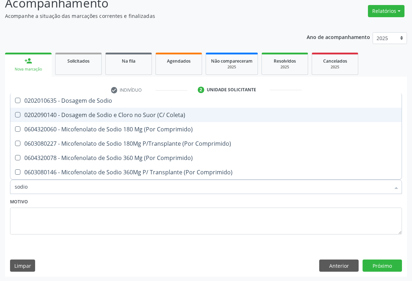
drag, startPoint x: 118, startPoint y: 103, endPoint x: 115, endPoint y: 108, distance: 5.7
click at [117, 104] on span "0202010635 - Dosagem de Sodio" at bounding box center [205, 100] width 391 height 14
checkbox Sodio "true"
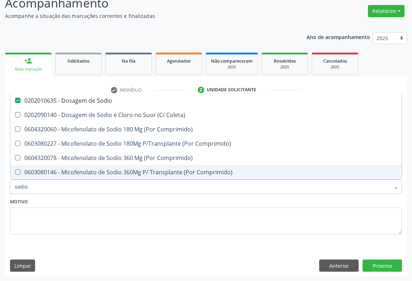
click at [88, 185] on input "sodio" at bounding box center [202, 187] width 375 height 14
type input "po"
checkbox Sodio "false"
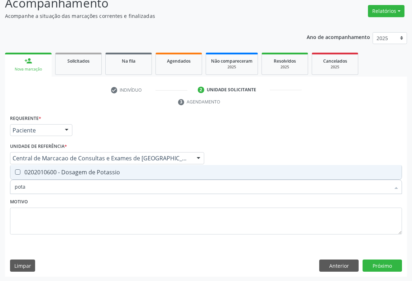
type input "potas"
click at [88, 174] on div "0202010600 - Dosagem de Potassio" at bounding box center [206, 172] width 382 height 6
checkbox Potassio "true"
click at [85, 186] on input "potas" at bounding box center [202, 187] width 375 height 14
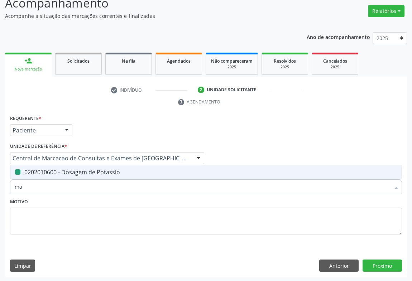
type input "mag"
checkbox Potassio "false"
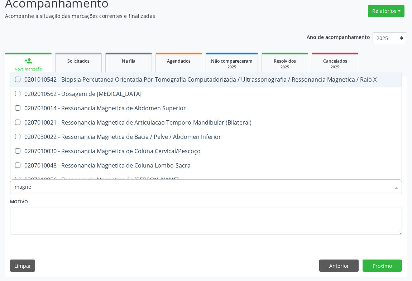
type input "magnes"
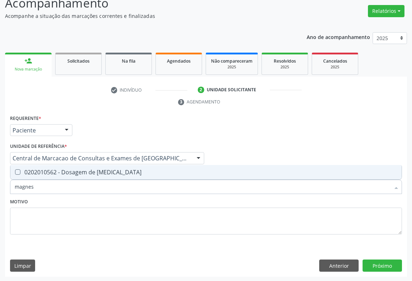
click at [72, 172] on div "0202010562 - Dosagem de [MEDICAL_DATA]" at bounding box center [206, 172] width 382 height 6
checkbox Magnesio "true"
click at [56, 190] on input "magnes" at bounding box center [202, 187] width 375 height 14
type input "urei"
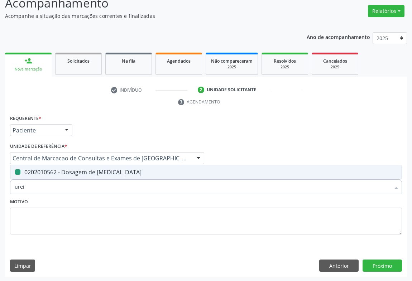
checkbox Magnesio "false"
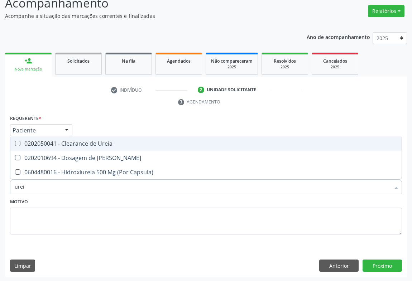
type input "ureia"
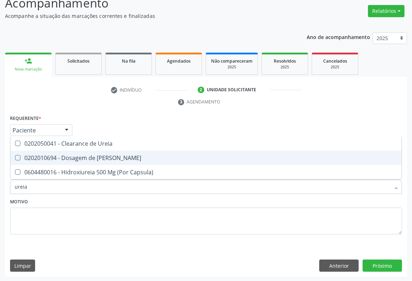
click at [59, 157] on div "0202010694 - Dosagem de [PERSON_NAME]" at bounding box center [206, 158] width 382 height 6
checkbox Ureia "true"
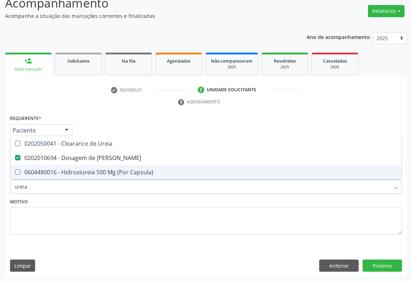
click at [54, 182] on input "ureia" at bounding box center [202, 187] width 375 height 14
type input "cr"
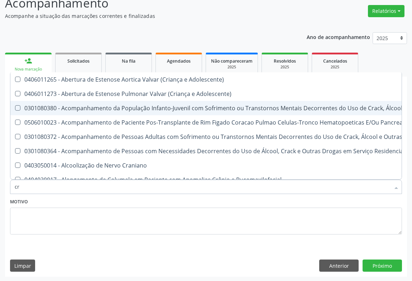
checkbox Adolescente\) "false"
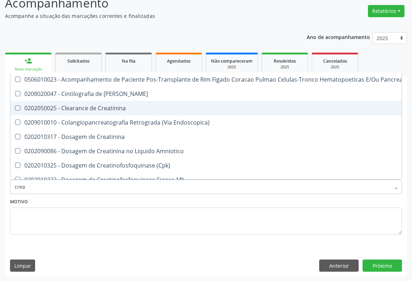
type input "creat"
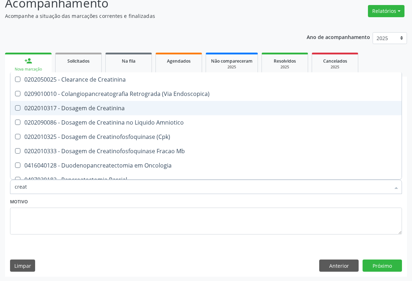
click at [71, 112] on span "0202010317 - Dosagem de Creatinina" at bounding box center [205, 108] width 391 height 14
checkbox Creatinina "true"
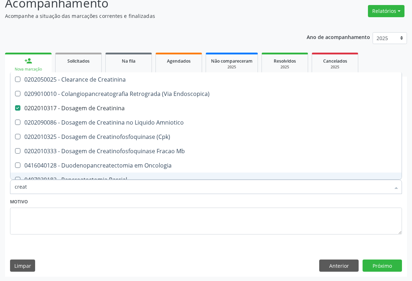
click at [45, 187] on input "creat" at bounding box center [202, 187] width 375 height 14
click at [46, 186] on input "creat" at bounding box center [202, 187] width 375 height 14
type input "tg"
checkbox Creatinina "false"
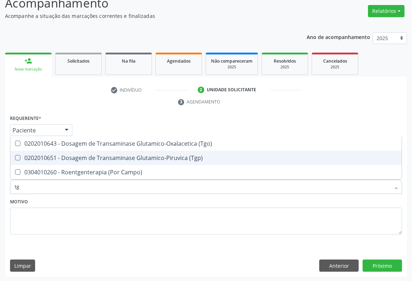
click at [61, 151] on span "0202010651 - Dosagem de Transaminase Glutamico-Piruvica (Tgp)" at bounding box center [205, 158] width 391 height 14
checkbox \(Tgp\) "true"
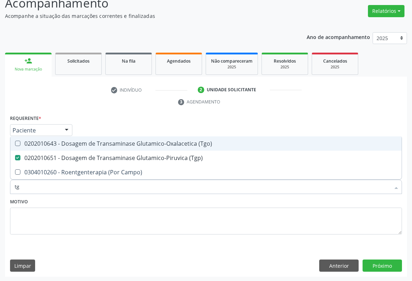
click at [62, 143] on div "0202010643 - Dosagem de Transaminase Glutamico-Oxalacetica (Tgo)" at bounding box center [206, 144] width 382 height 6
checkbox \(Tgo\) "true"
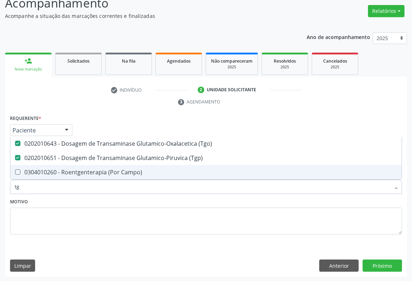
click at [43, 185] on input "tg" at bounding box center [202, 187] width 375 height 14
type input "ga"
checkbox \(Tgo\) "false"
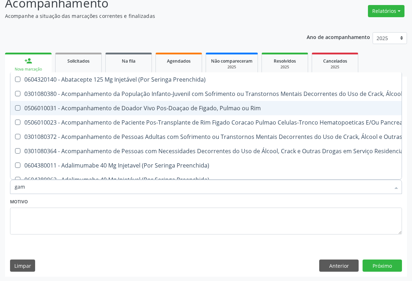
type input "gama"
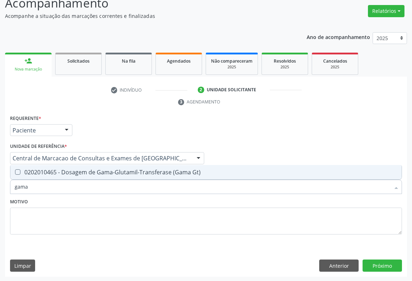
click at [114, 169] on div "0202010465 - Dosagem de Gama-Glutamil-Transferase (Gama Gt)" at bounding box center [206, 172] width 382 height 6
checkbox Gt\) "true"
click at [76, 188] on input "gama" at bounding box center [202, 187] width 375 height 14
type input "f"
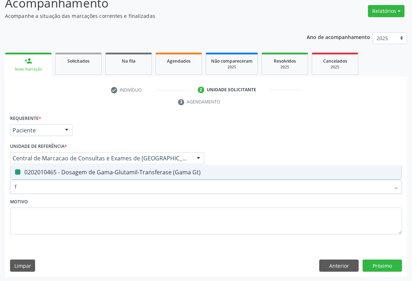
checkbox Gt\) "false"
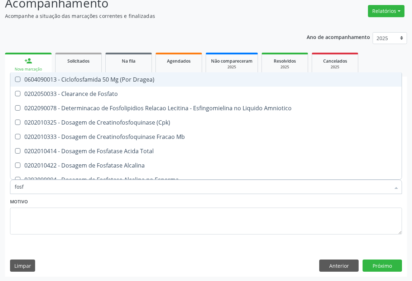
type input "fosfa"
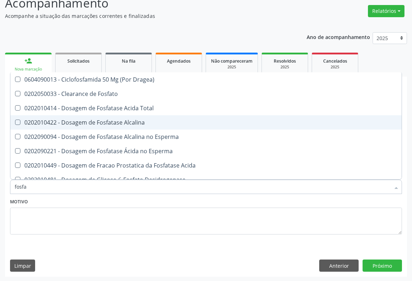
click at [107, 122] on div "0202010422 - Dosagem de Fosfatase Alcalina" at bounding box center [206, 123] width 382 height 6
checkbox Alcalina "true"
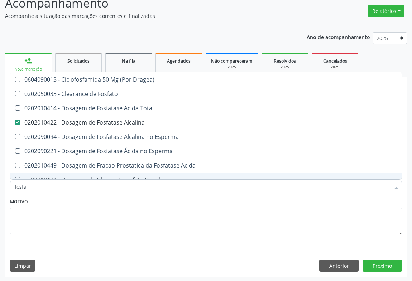
click at [74, 192] on input "fosfa" at bounding box center [202, 187] width 375 height 14
type input "bi"
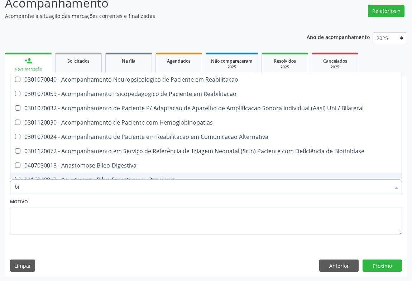
checkbox Hemoglobinopatias "false"
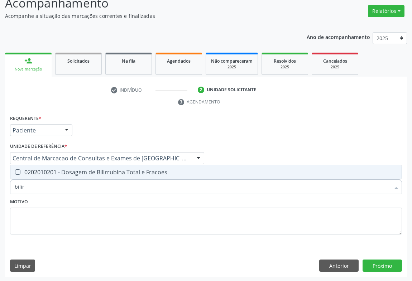
type input "bilirr"
click at [73, 172] on div "0202010201 - Dosagem de Bilirrubina Total e Fracoes" at bounding box center [206, 172] width 382 height 6
checkbox Fracoes "true"
click at [69, 188] on input "bilirr" at bounding box center [202, 187] width 375 height 14
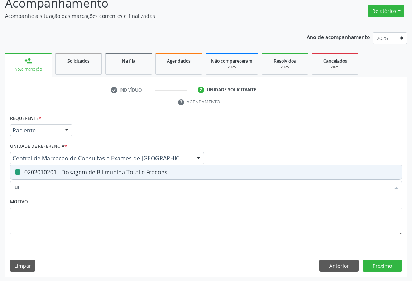
type input "uri"
checkbox Fracoes "false"
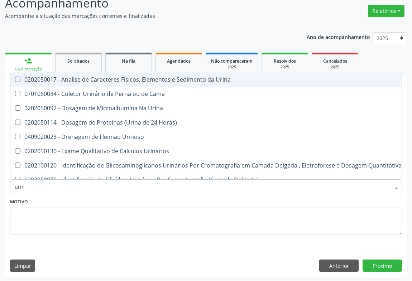
type input "urina"
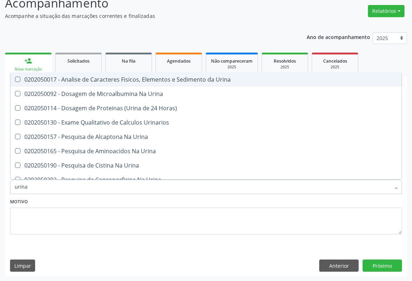
click at [126, 80] on div "0202050017 - Analise de Caracteres Fisicos, Elementos e Sedimento da Urina" at bounding box center [206, 80] width 382 height 6
checkbox Urina "true"
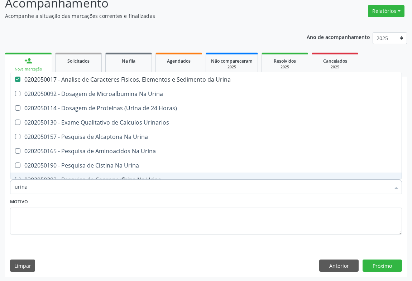
click at [55, 183] on input "urina" at bounding box center [202, 187] width 375 height 14
type input "fe"
checkbox Urina "false"
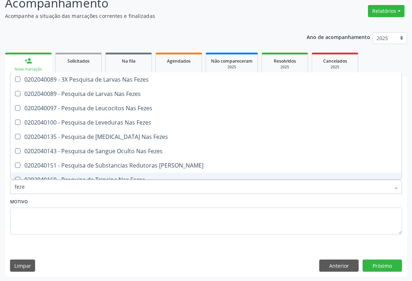
type input "fezes"
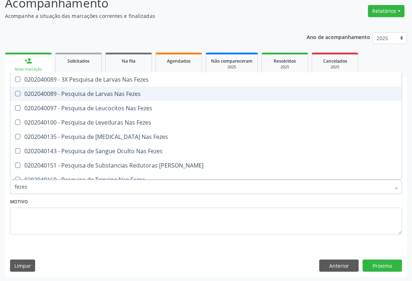
click at [104, 91] on div "0202040089 - Pesquisa de Larvas Nas Fezes" at bounding box center [206, 94] width 382 height 6
checkbox Fezes "true"
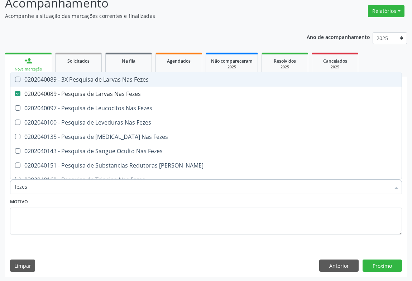
click at [110, 77] on div "0202040089 - 3X Pesquisa de Larvas Nas Fezes" at bounding box center [206, 80] width 382 height 6
checkbox Fezes "true"
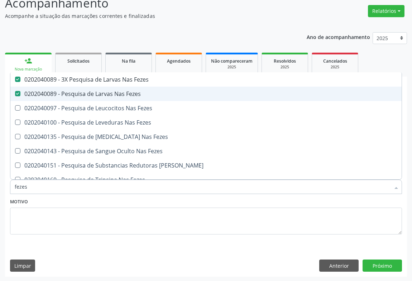
click at [106, 93] on div "0202040089 - Pesquisa de Larvas Nas Fezes" at bounding box center [206, 94] width 382 height 6
checkbox Fezes "false"
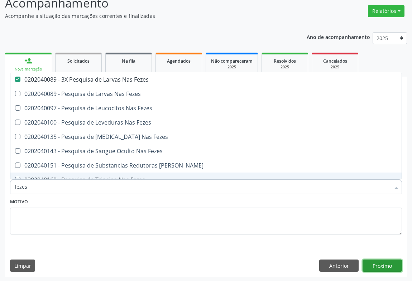
click at [382, 266] on button "Próximo" at bounding box center [381, 266] width 39 height 12
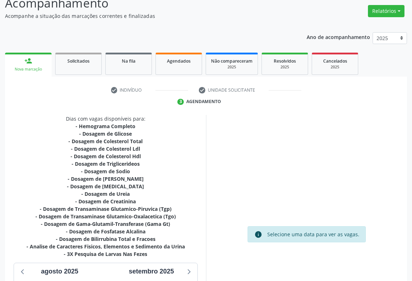
scroll to position [169, 0]
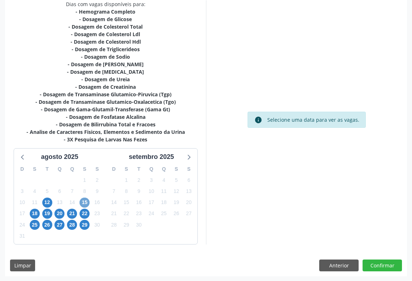
click at [86, 202] on span "15" at bounding box center [85, 203] width 10 height 10
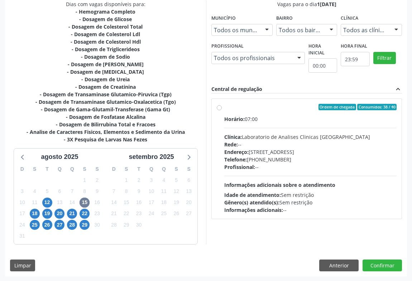
click at [291, 134] on div "Clínica: Laboratorio de Analises Clinicas Sao Francisco" at bounding box center [310, 137] width 172 height 8
click at [222, 110] on input "Ordem de chegada Consumidos: 38 / 40 Horário: 07:00 Clínica: Laboratorio de Ana…" at bounding box center [219, 107] width 5 height 6
radio input "true"
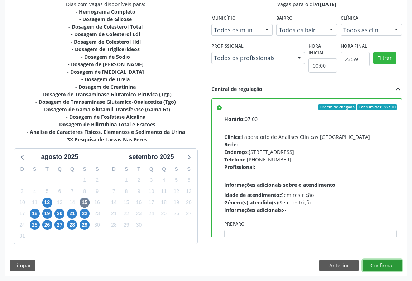
click at [393, 263] on button "Confirmar" at bounding box center [381, 266] width 39 height 12
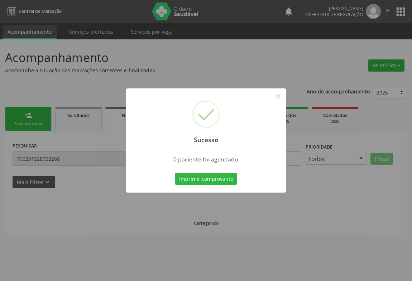
scroll to position [0, 0]
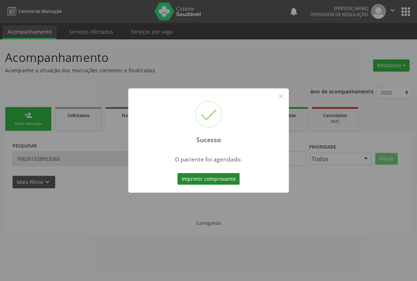
click at [189, 179] on button "Imprimir comprovante" at bounding box center [208, 179] width 62 height 12
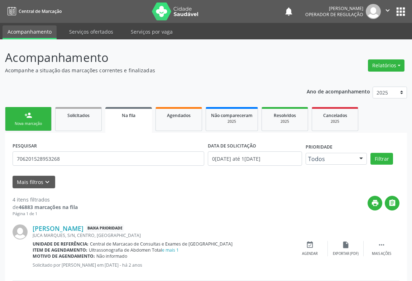
click at [41, 124] on div "Nova marcação" at bounding box center [28, 123] width 36 height 5
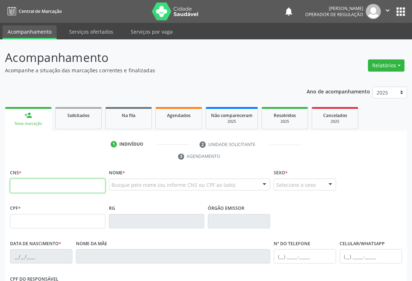
click at [50, 187] on input "text" at bounding box center [57, 186] width 95 height 14
type input "702 7076 7546 7560"
type input "2142833640"
type input "12/04/2000"
type input "(74) 99119-0437"
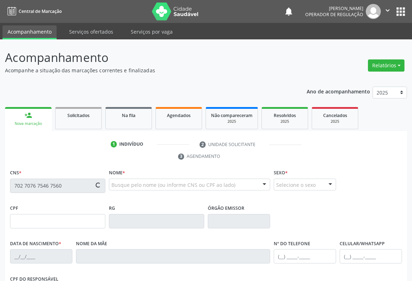
type input "S/N"
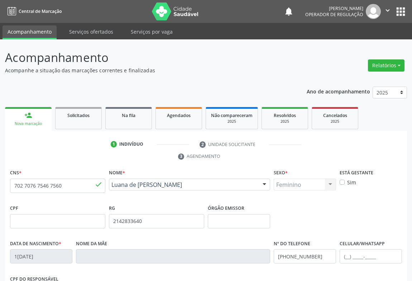
scroll to position [119, 0]
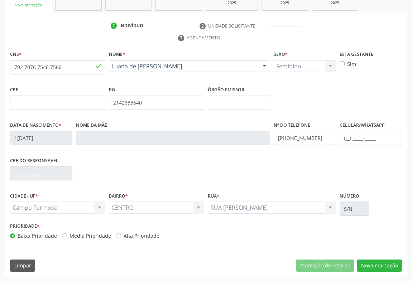
click at [376, 257] on div "CNS * 702 7076 7546 7560 done Nome * Luana de Jesus Santos Luana de Jesus Santo…" at bounding box center [206, 163] width 402 height 228
drag, startPoint x: 376, startPoint y: 261, endPoint x: 237, endPoint y: 229, distance: 142.8
click at [376, 261] on button "Nova marcação" at bounding box center [379, 266] width 45 height 12
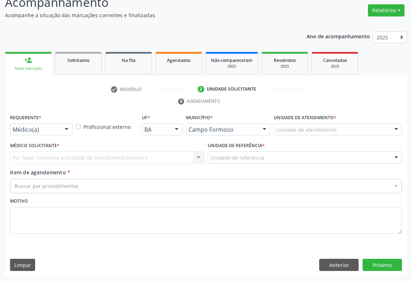
scroll to position [54, 0]
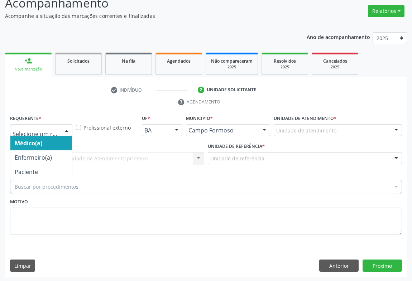
click at [64, 127] on div at bounding box center [66, 131] width 11 height 12
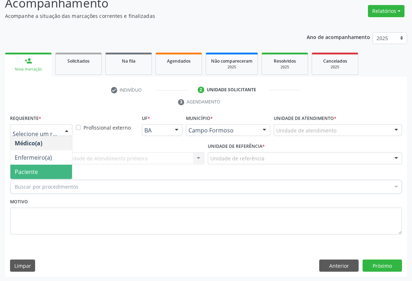
click at [35, 171] on span "Paciente" at bounding box center [26, 172] width 23 height 8
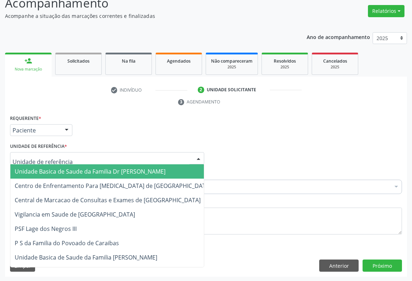
drag, startPoint x: 94, startPoint y: 157, endPoint x: 98, endPoint y: 197, distance: 40.0
click at [94, 158] on div at bounding box center [107, 158] width 194 height 12
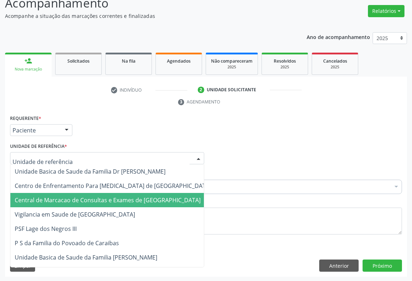
click at [98, 197] on span "Central de Marcacao de Consultas e Exames de [GEOGRAPHIC_DATA]" at bounding box center [108, 200] width 186 height 8
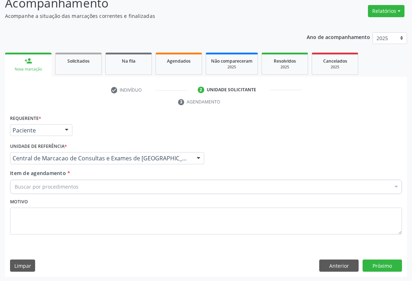
click at [125, 185] on div "Buscar por procedimentos" at bounding box center [206, 187] width 392 height 14
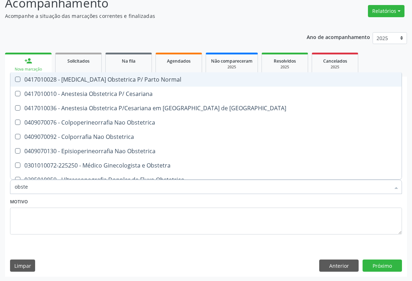
type input "obstet"
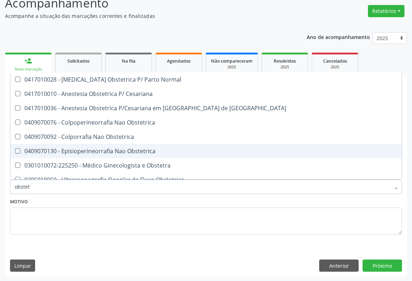
scroll to position [32, 0]
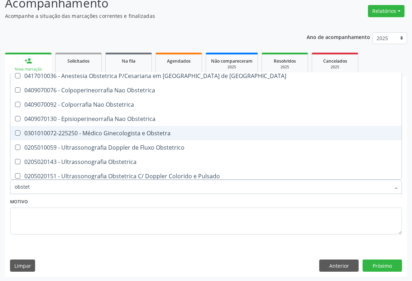
click at [111, 132] on div "0301010072-225250 - Médico Ginecologista e Obstetra" at bounding box center [206, 133] width 382 height 6
checkbox Obstetra "true"
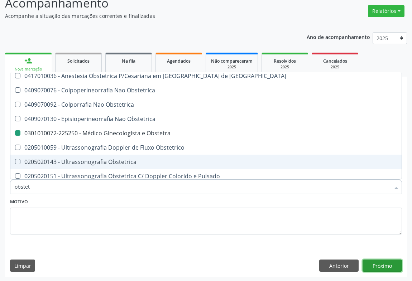
click at [390, 260] on button "Próximo" at bounding box center [381, 266] width 39 height 12
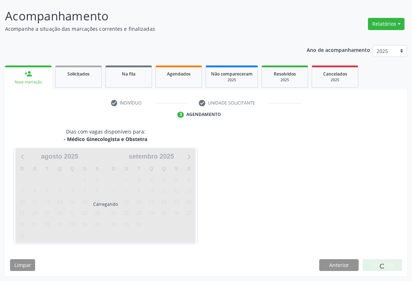
scroll to position [0, 0]
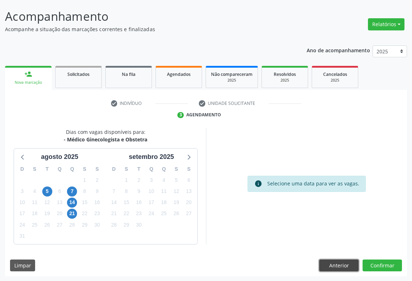
drag, startPoint x: 332, startPoint y: 264, endPoint x: 250, endPoint y: 226, distance: 90.5
click at [332, 263] on button "Anterior" at bounding box center [338, 266] width 39 height 12
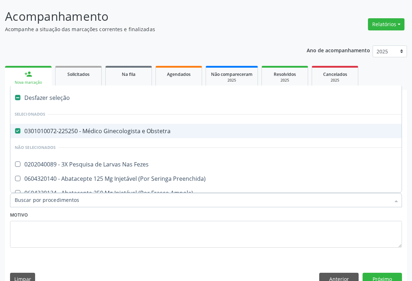
click at [110, 134] on span "0301010072-225250 - Médico Ginecologista e Obstetra" at bounding box center [293, 131] width 566 height 14
checkbox Obstetra "false"
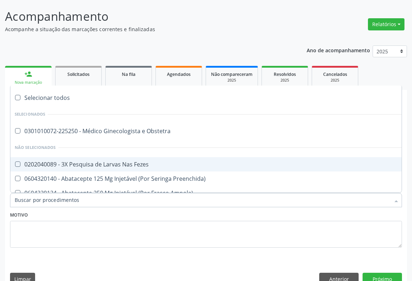
click at [80, 203] on input "Item de agendamento *" at bounding box center [202, 200] width 375 height 14
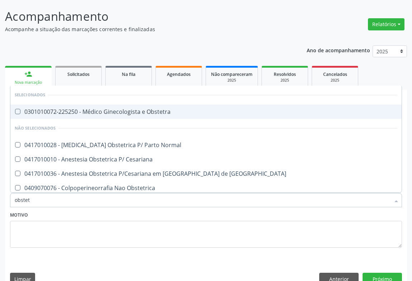
type input "obstetr"
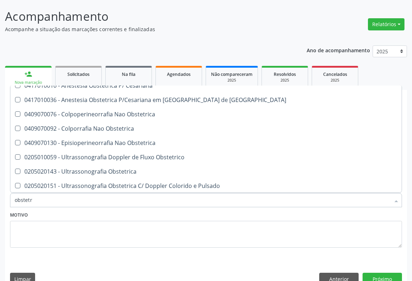
scroll to position [54, 0]
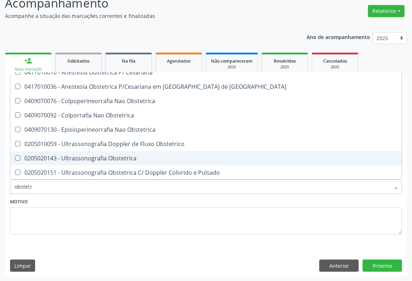
click at [93, 157] on div "0205020143 - Ultrassonografia Obstetrica" at bounding box center [206, 158] width 382 height 6
checkbox Obstetrica "true"
click at [370, 265] on button "Próximo" at bounding box center [381, 266] width 39 height 12
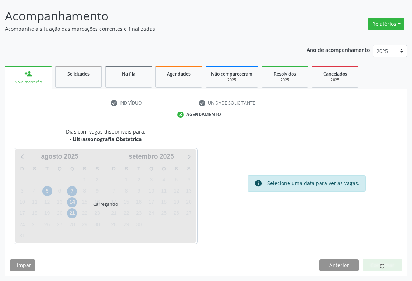
scroll to position [0, 0]
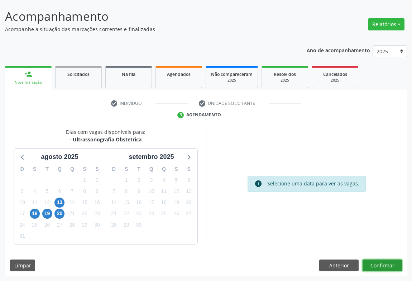
click at [388, 268] on button "Confirmar" at bounding box center [381, 266] width 39 height 12
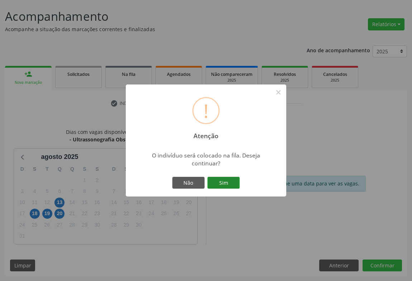
click at [217, 179] on button "Sim" at bounding box center [223, 183] width 32 height 12
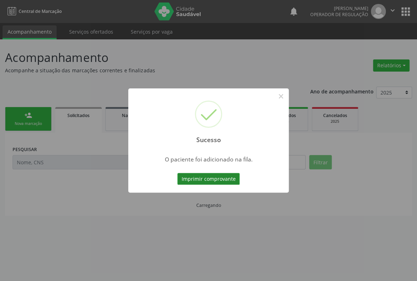
click at [219, 174] on button "Imprimir comprovante" at bounding box center [208, 179] width 62 height 12
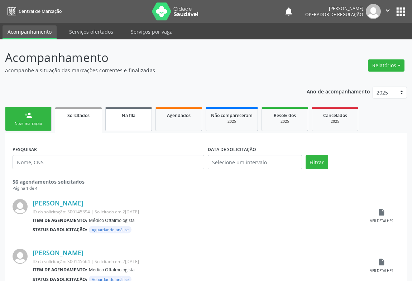
click at [122, 115] on span "Na fila" at bounding box center [129, 115] width 14 height 6
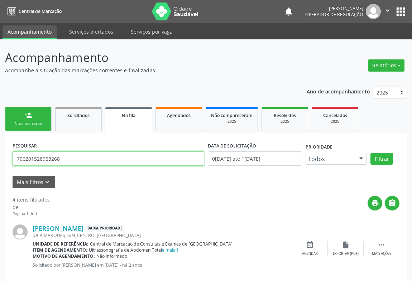
click at [133, 163] on input "706201528953268" at bounding box center [109, 158] width 192 height 14
type input "nayla sophia"
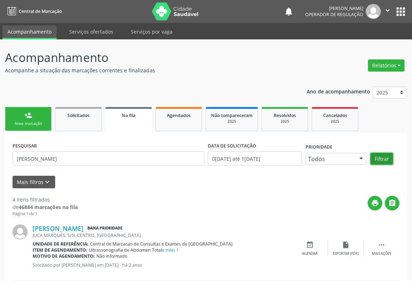
click at [381, 160] on button "Filtrar" at bounding box center [381, 159] width 23 height 12
click at [385, 10] on icon "" at bounding box center [388, 10] width 8 height 8
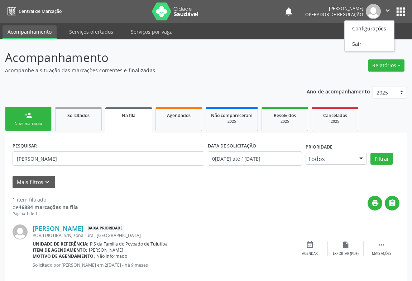
click at [356, 49] on ul "Configurações Sair" at bounding box center [369, 35] width 50 height 31
click at [358, 43] on link "Sair" at bounding box center [369, 44] width 49 height 10
